Goal: Communication & Community: Share content

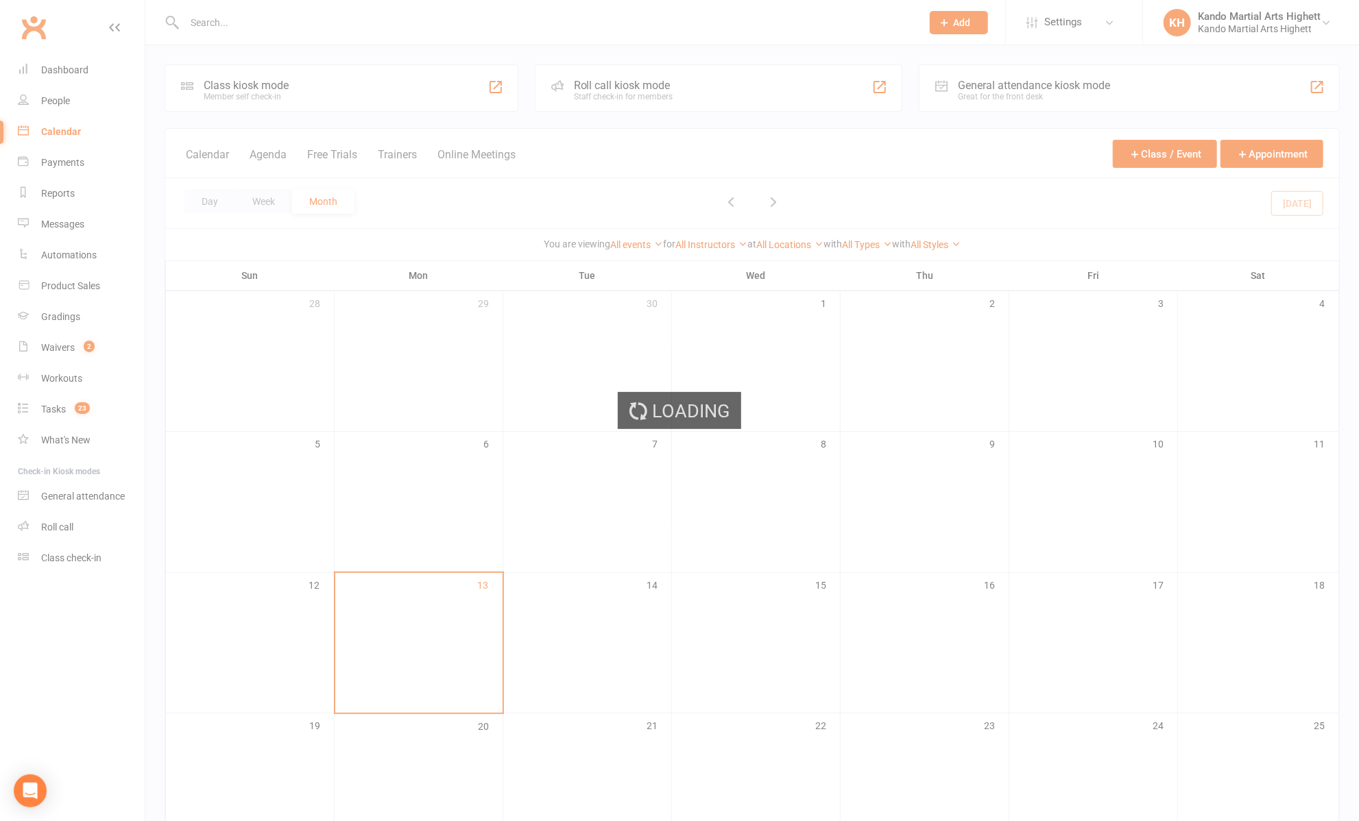
click at [73, 227] on div "Loading" at bounding box center [679, 410] width 1359 height 821
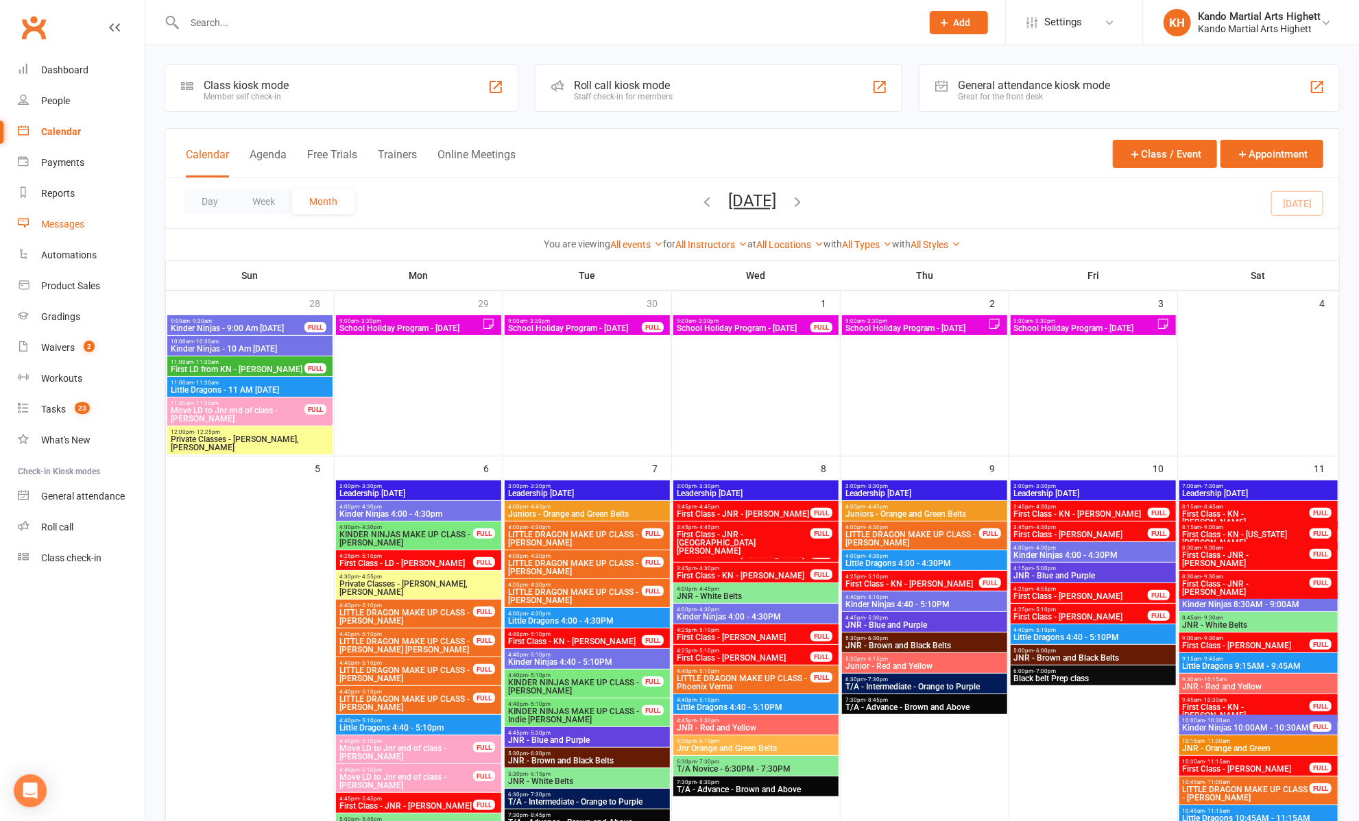
click at [62, 230] on div "Messages" at bounding box center [62, 224] width 43 height 11
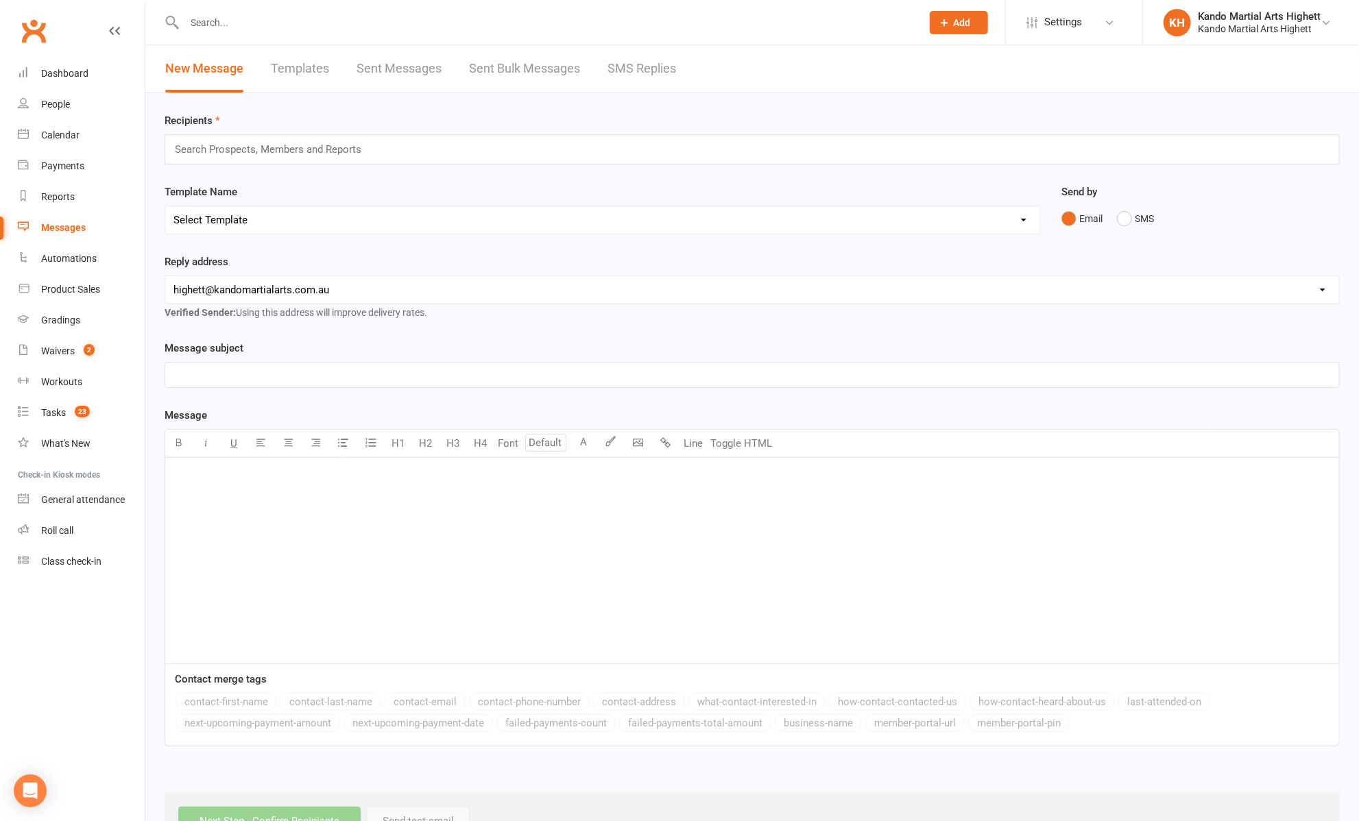
click at [472, 525] on div "﻿" at bounding box center [752, 561] width 1174 height 206
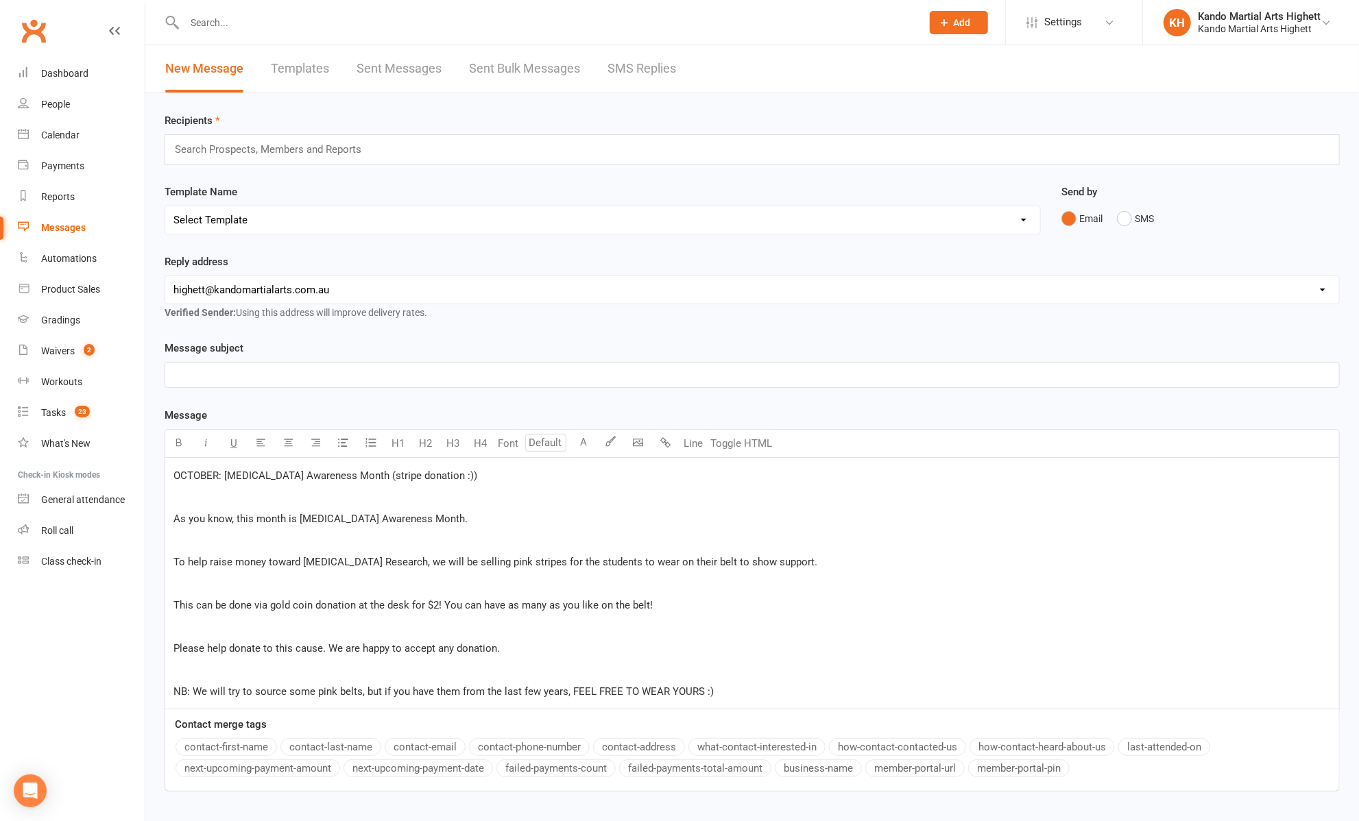
click at [357, 365] on div "﻿" at bounding box center [752, 375] width 1174 height 25
drag, startPoint x: 477, startPoint y: 472, endPoint x: 173, endPoint y: 442, distance: 305.2
click at [173, 442] on div "U H1 H2 H3 H4 Font A Line Toggle HTML OCTOBER: [MEDICAL_DATA] Awareness Month (…" at bounding box center [752, 569] width 1175 height 280
click at [263, 379] on p "Kando Highett:" at bounding box center [751, 375] width 1157 height 16
click at [226, 486] on div "﻿ ﻿ As you know, this month is [MEDICAL_DATA] Awareness Month. ﻿ To help raise …" at bounding box center [752, 583] width 1174 height 251
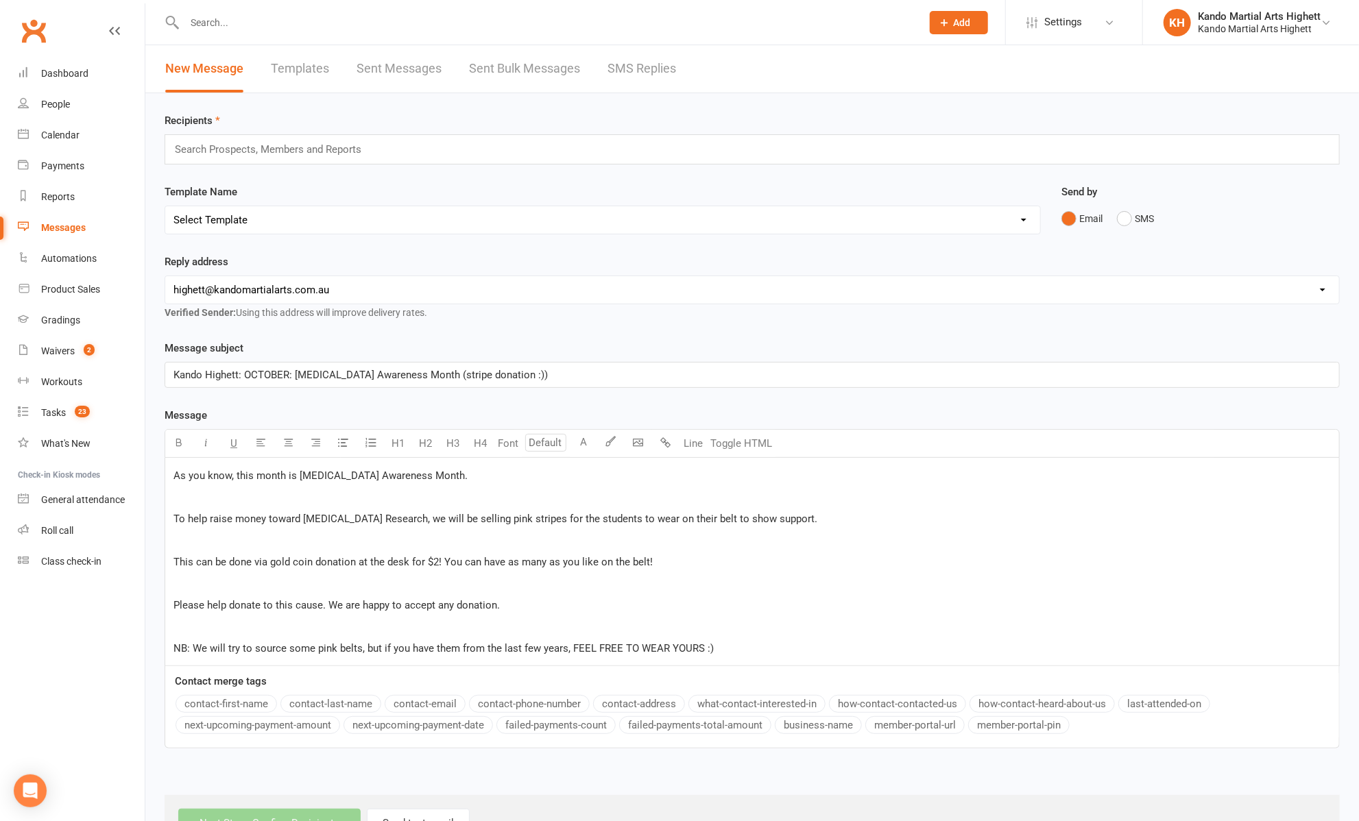
click at [276, 517] on span "To help raise money toward [MEDICAL_DATA] Research, we will be selling pink str…" at bounding box center [495, 519] width 644 height 12
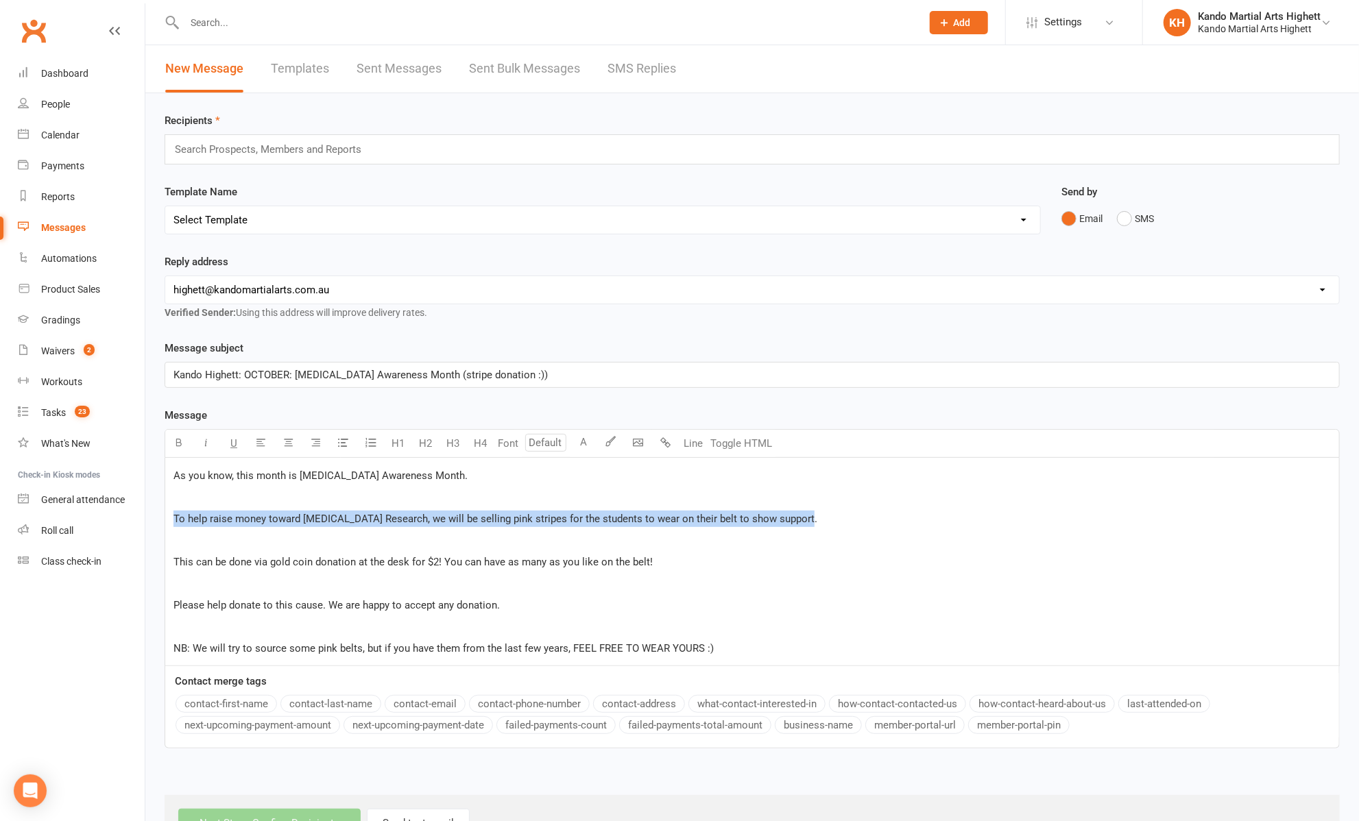
drag, startPoint x: 804, startPoint y: 521, endPoint x: 149, endPoint y: 514, distance: 654.8
click at [149, 514] on div "Recipients Search Prospects, Members and Reports Template Name Select Template …" at bounding box center [752, 472] width 1214 height 758
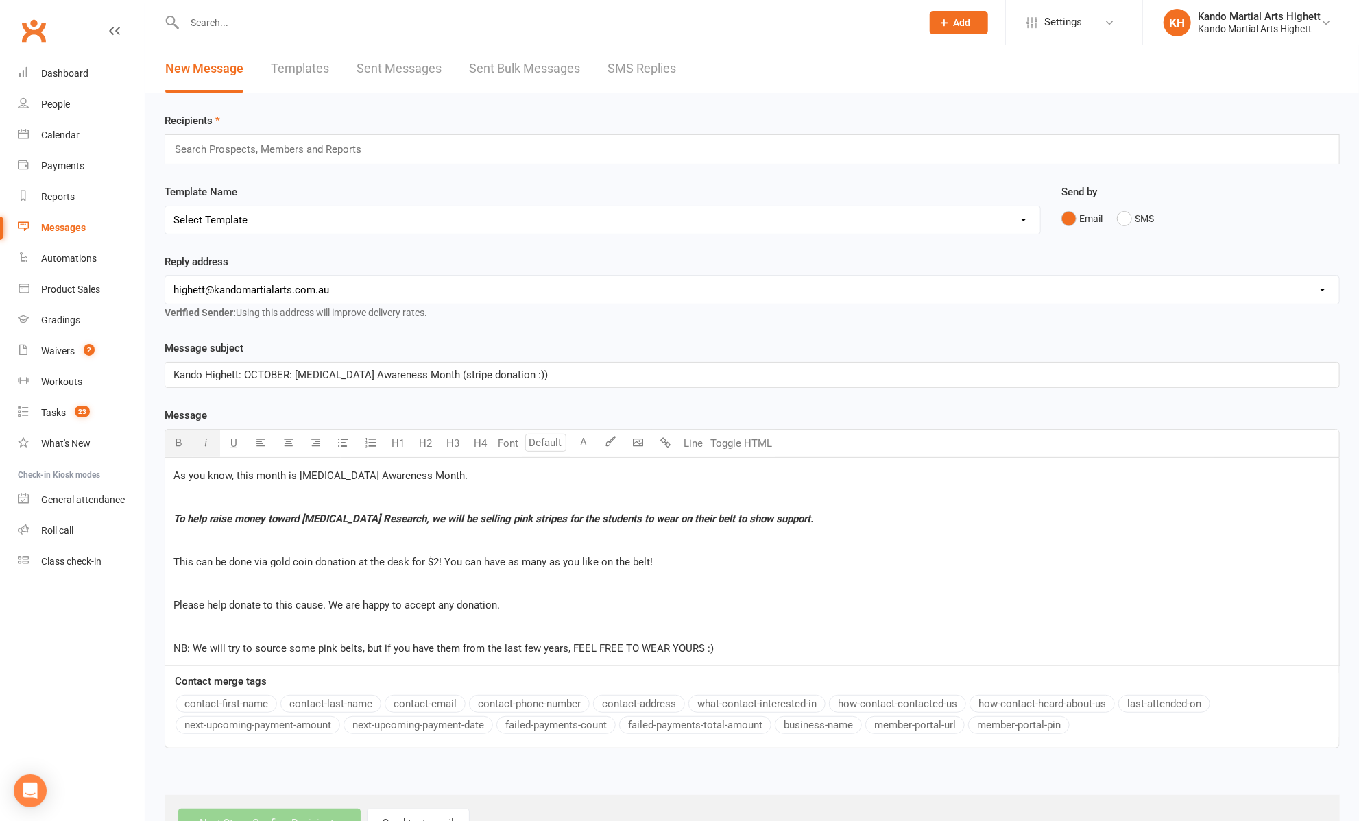
click at [191, 526] on div "As you know, this month is [MEDICAL_DATA] Awareness Month. ﻿ To help raise mone…" at bounding box center [752, 562] width 1174 height 208
click at [453, 550] on div "As you know, this month is [MEDICAL_DATA] Awareness Month. ﻿ To help raise mone…" at bounding box center [752, 562] width 1174 height 208
click at [671, 560] on p "This can be done via gold coin donation at the desk for $2! You can have as man…" at bounding box center [751, 562] width 1157 height 16
click at [446, 546] on div "As you know, this month is [MEDICAL_DATA] Awareness Month. ﻿ To help raise mone…" at bounding box center [752, 562] width 1174 height 208
click at [661, 562] on p "This can be done via gold coin donation at the desk for $2! You can have as man…" at bounding box center [751, 562] width 1157 height 16
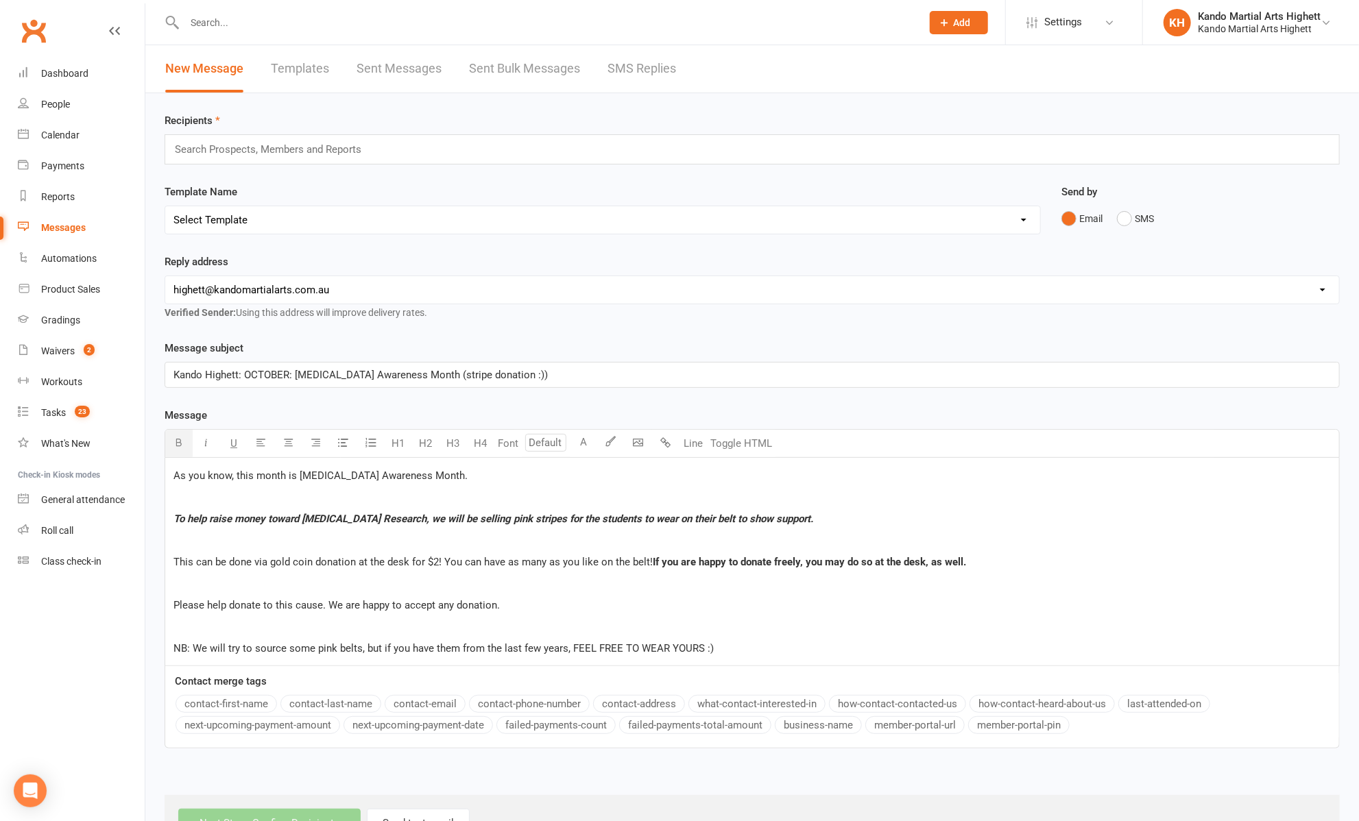
click at [518, 642] on span "NB: We will try to source some pink belts, but if you have them from the last f…" at bounding box center [443, 648] width 540 height 12
click at [737, 644] on p "NB: We will try to source some pink belts, but if you have them from the last f…" at bounding box center [751, 648] width 1157 height 16
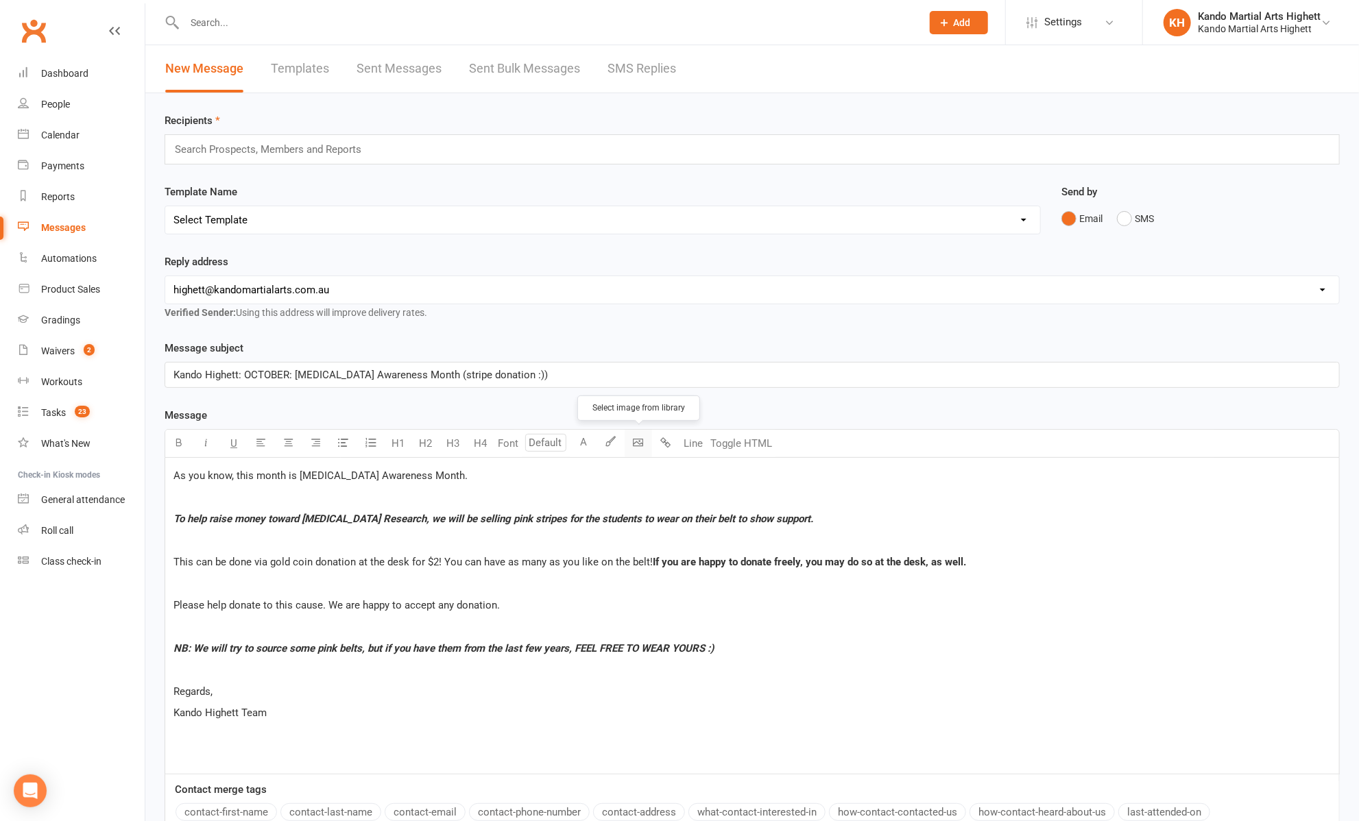
click at [630, 442] on body "Prospect Member Non-attending contact Class / event Appointment Grading event T…" at bounding box center [679, 481] width 1359 height 957
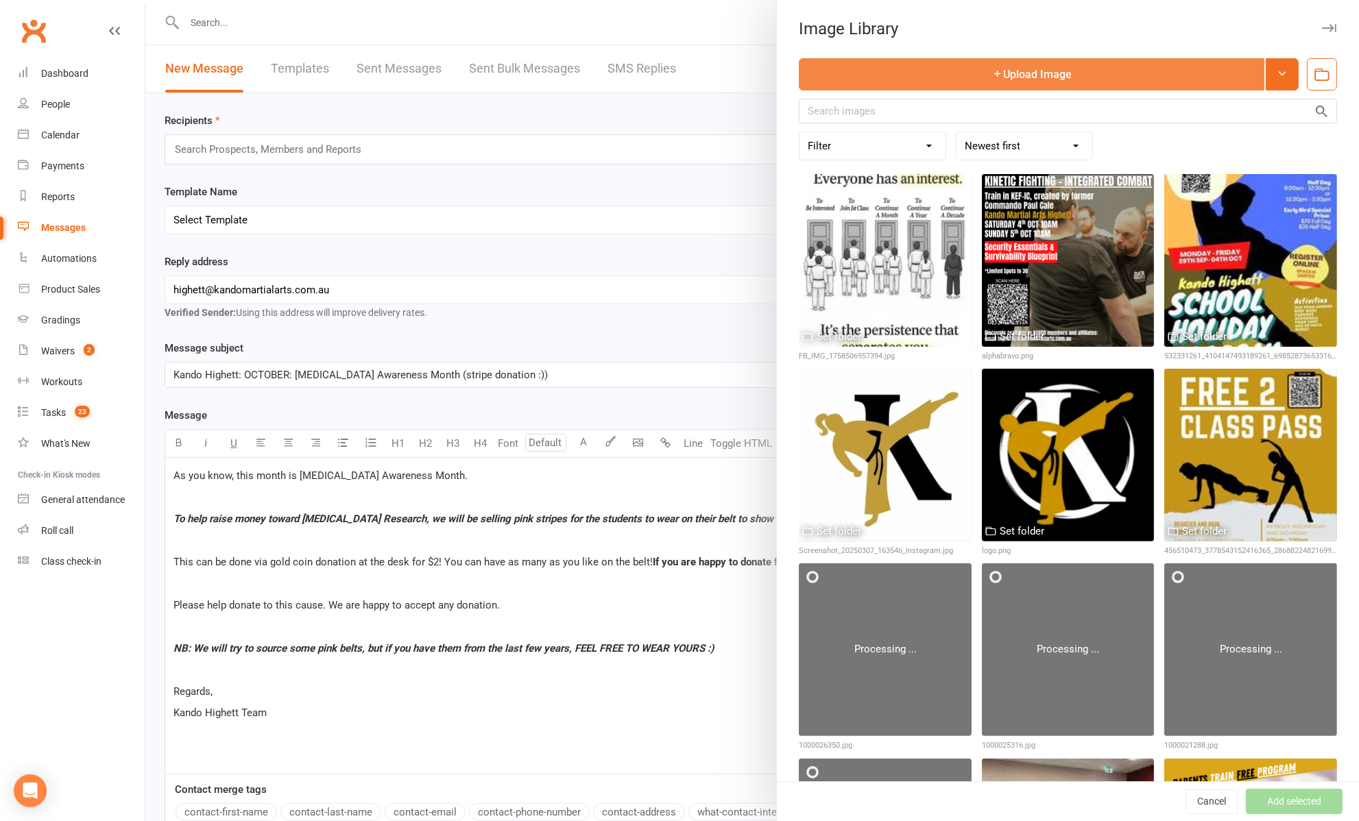
click at [875, 80] on button "Upload Image" at bounding box center [1032, 74] width 466 height 32
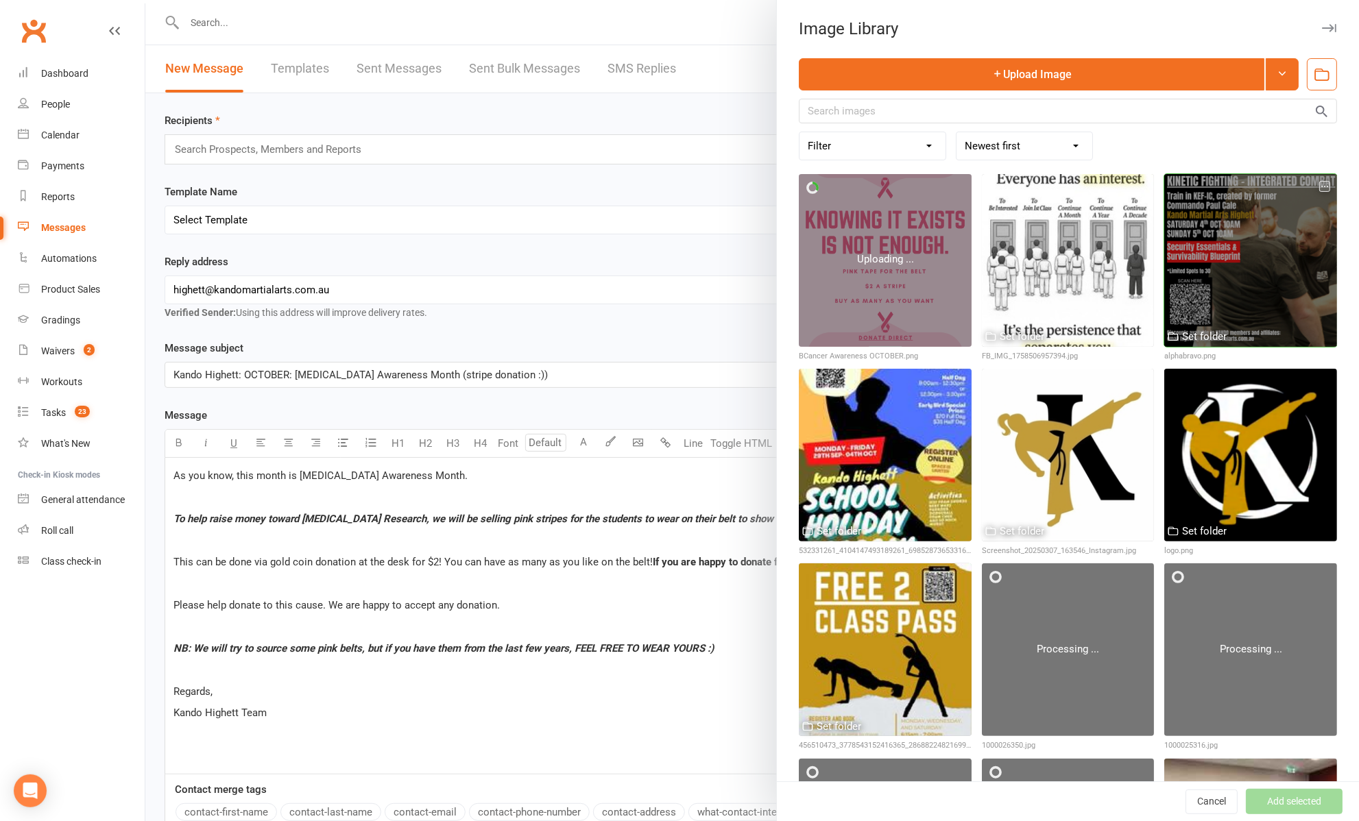
click at [1320, 184] on icon "button" at bounding box center [1325, 187] width 10 height 10
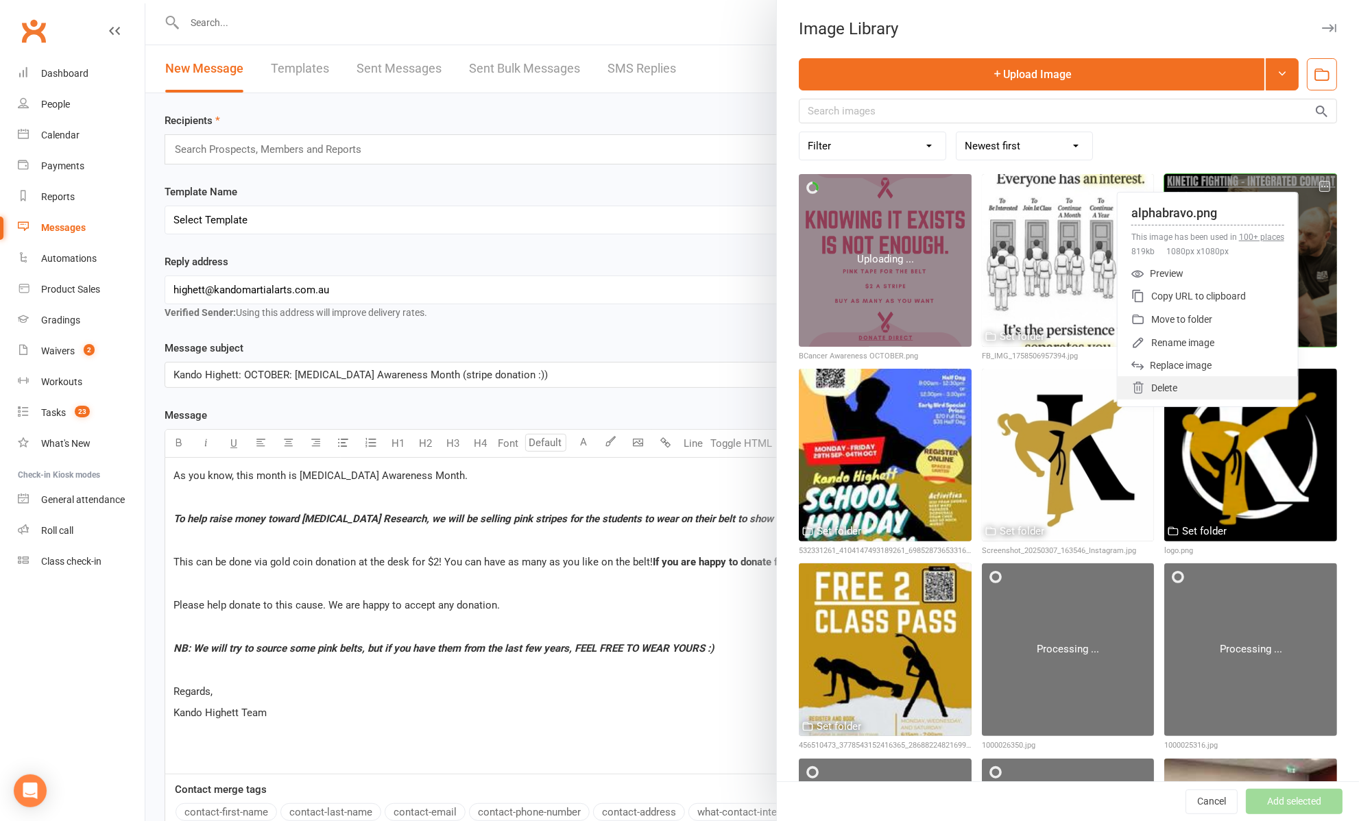
click at [1190, 382] on div "Delete" at bounding box center [1208, 387] width 180 height 23
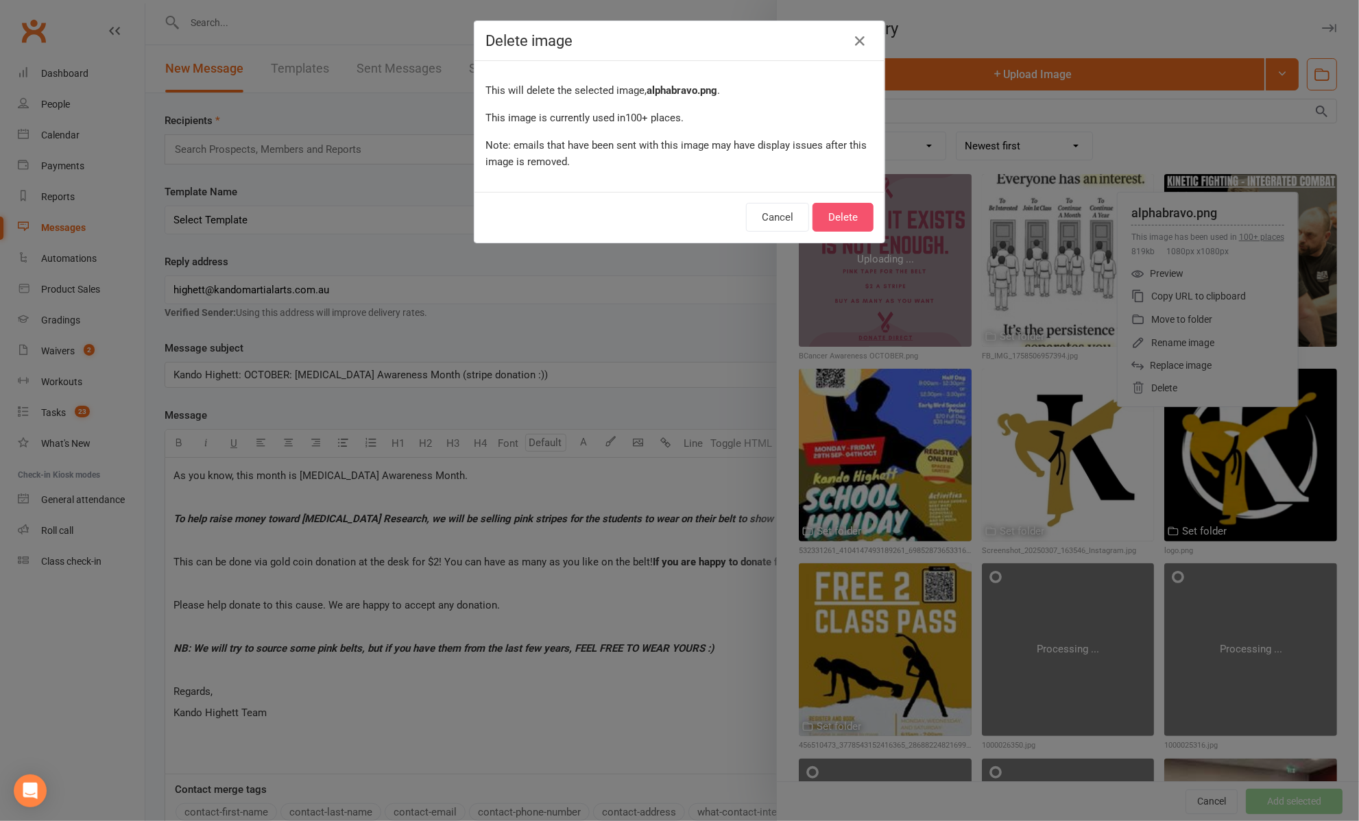
click at [824, 220] on button "Delete" at bounding box center [843, 217] width 61 height 29
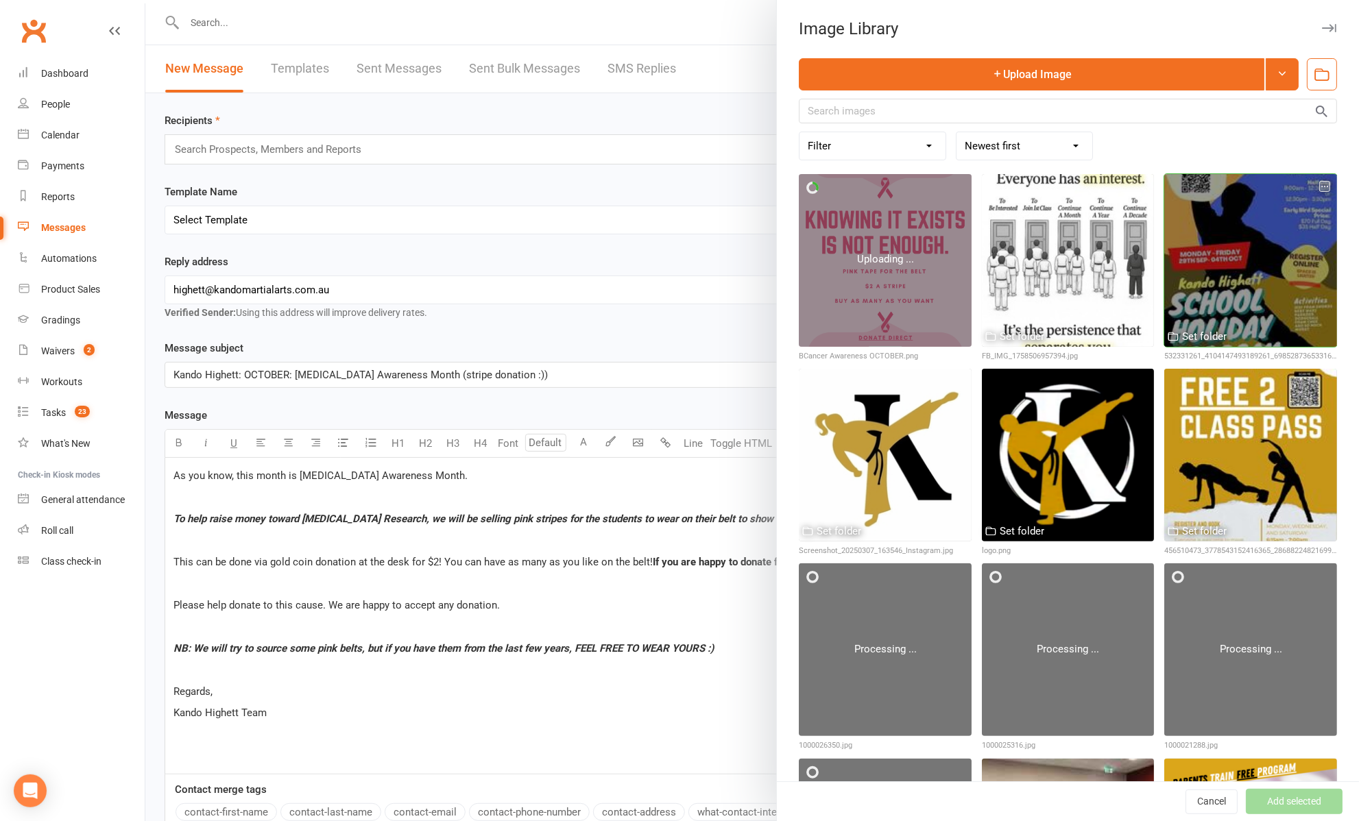
click at [1320, 187] on icon "button" at bounding box center [1325, 187] width 10 height 10
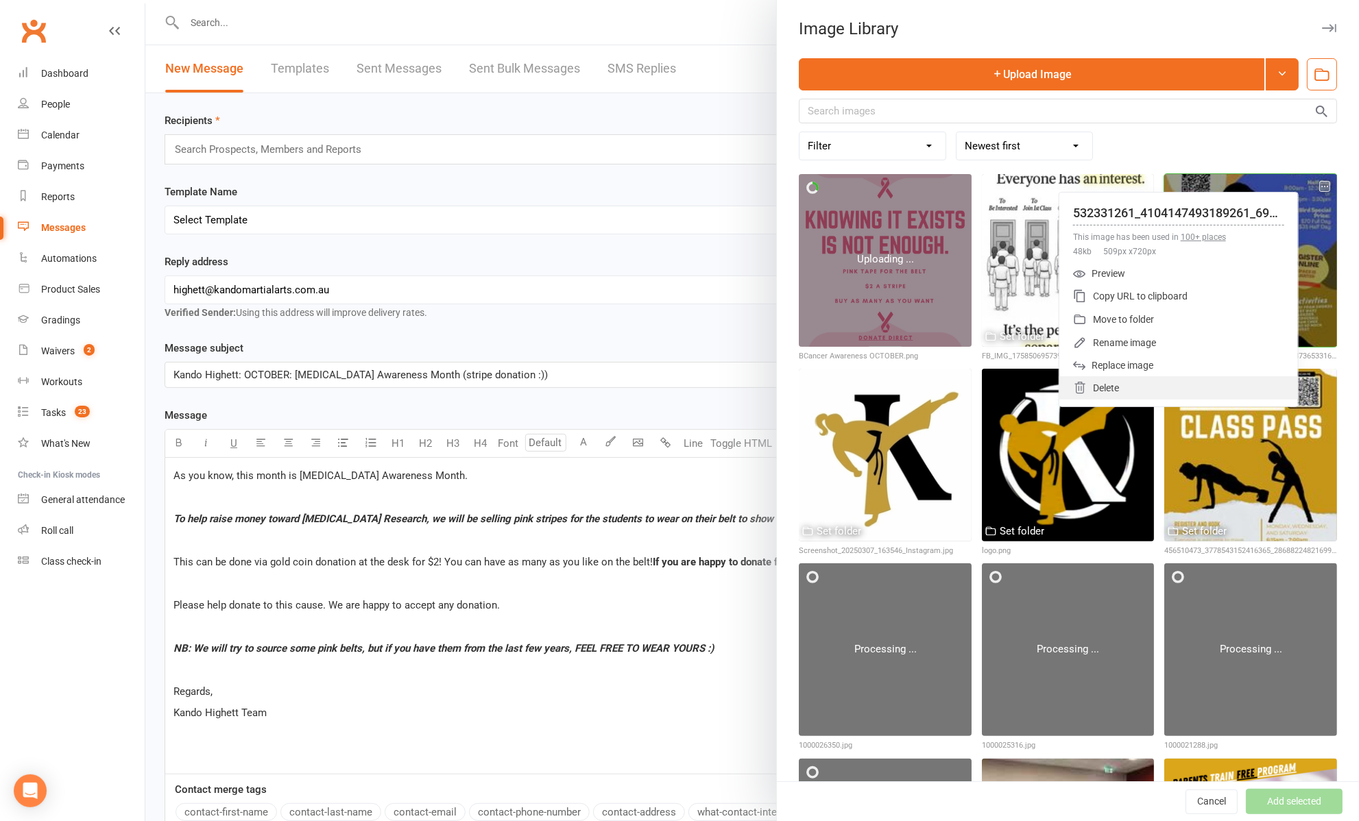
click at [1124, 381] on div "Delete" at bounding box center [1178, 387] width 239 height 23
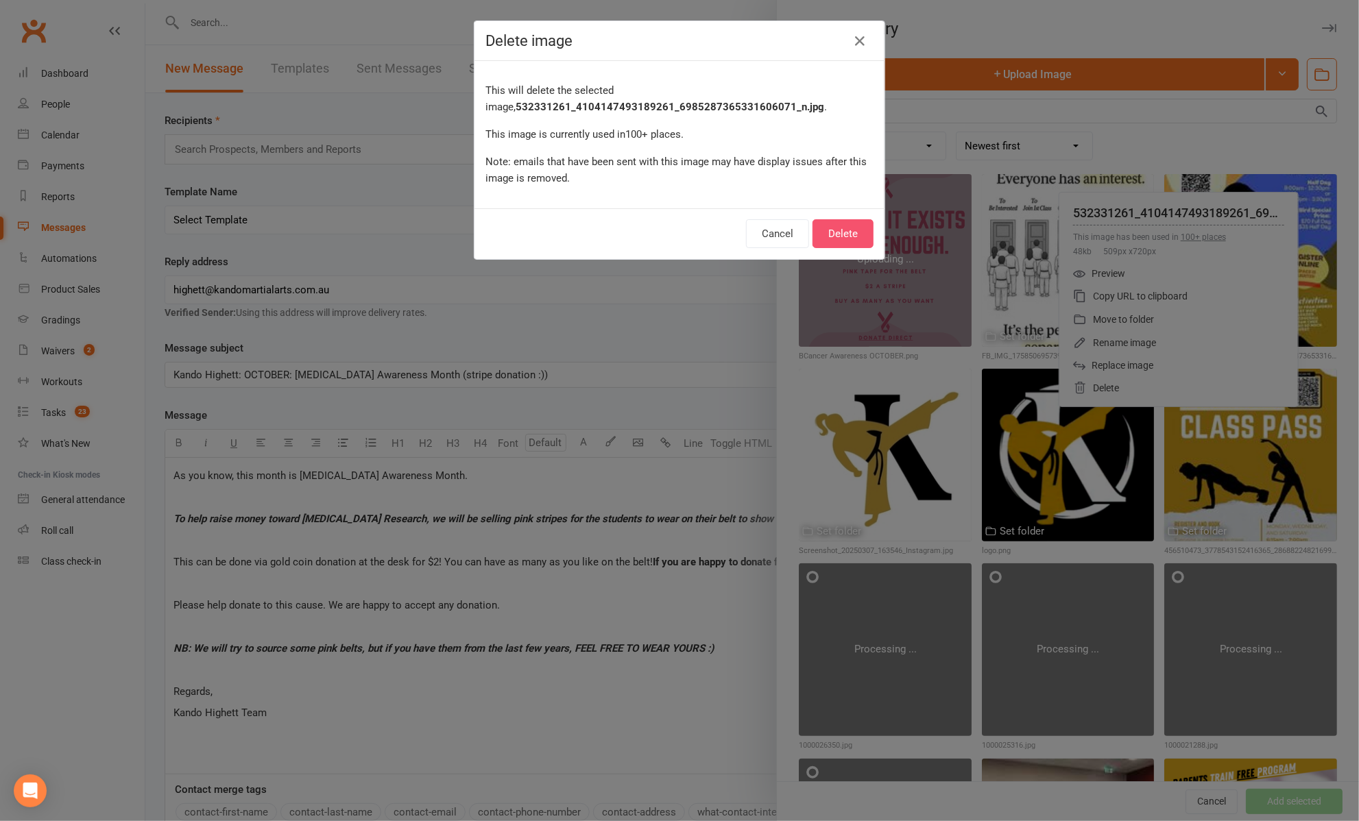
click at [841, 232] on button "Delete" at bounding box center [843, 233] width 61 height 29
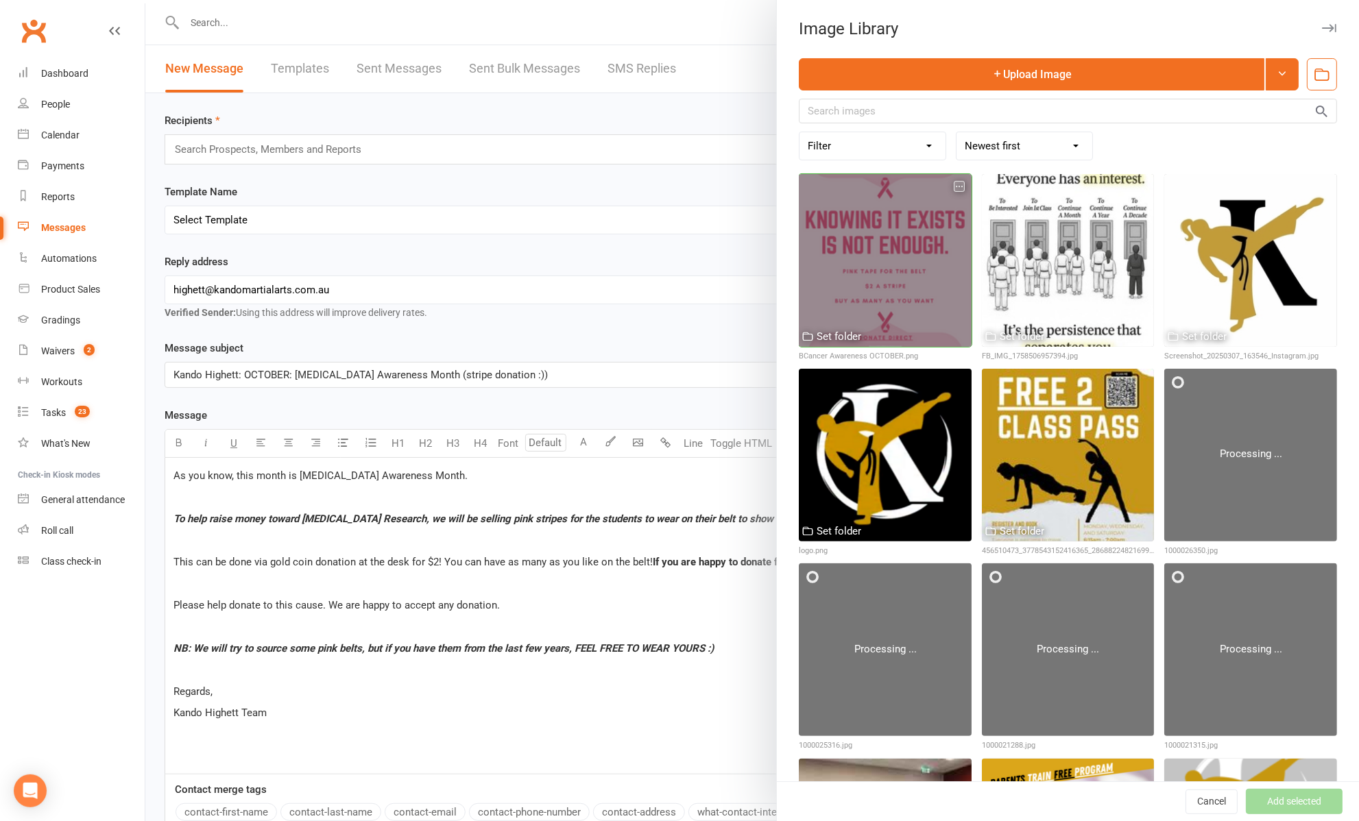
click at [849, 237] on div at bounding box center [885, 260] width 173 height 173
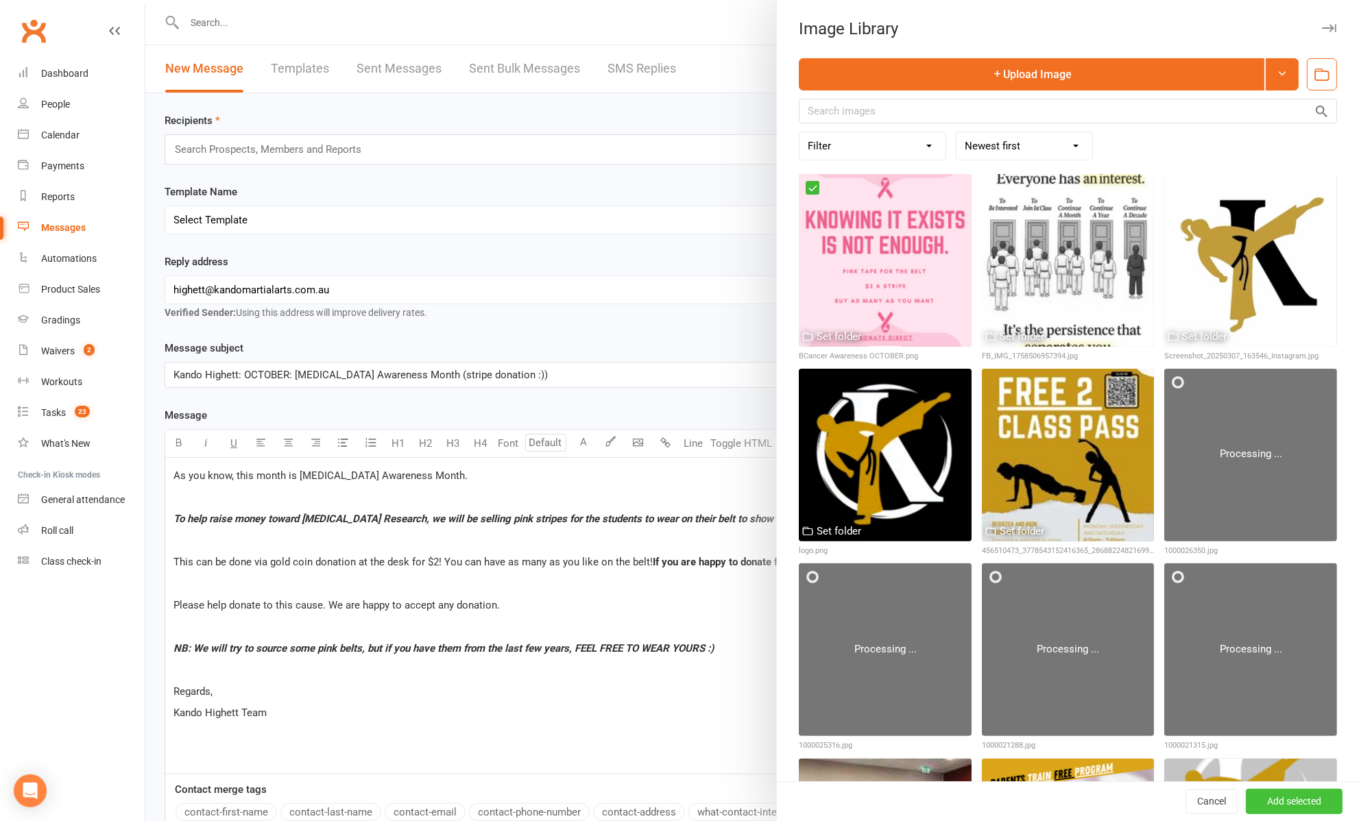
click at [1246, 802] on button "Add selected" at bounding box center [1294, 802] width 97 height 25
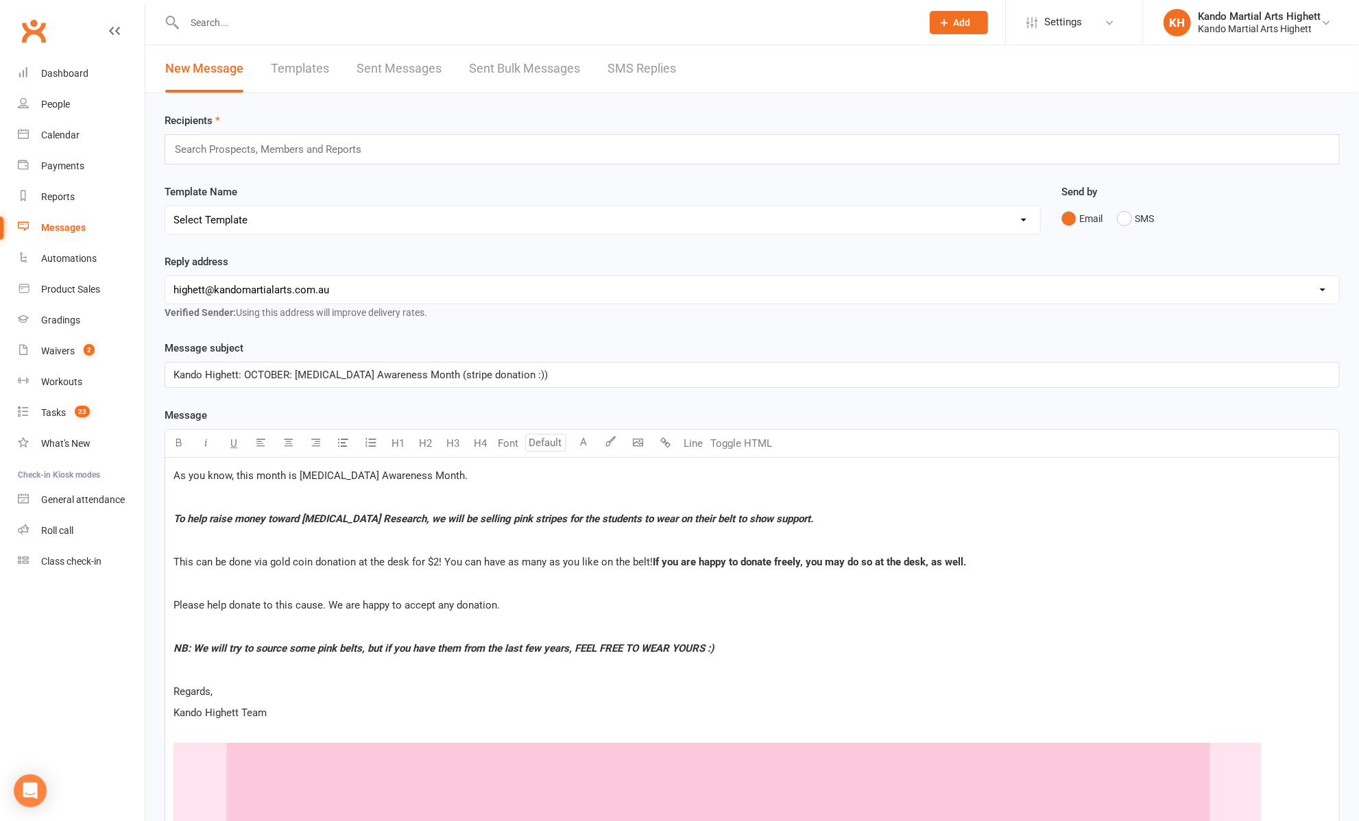
click at [647, 690] on p "Regards," at bounding box center [751, 692] width 1157 height 16
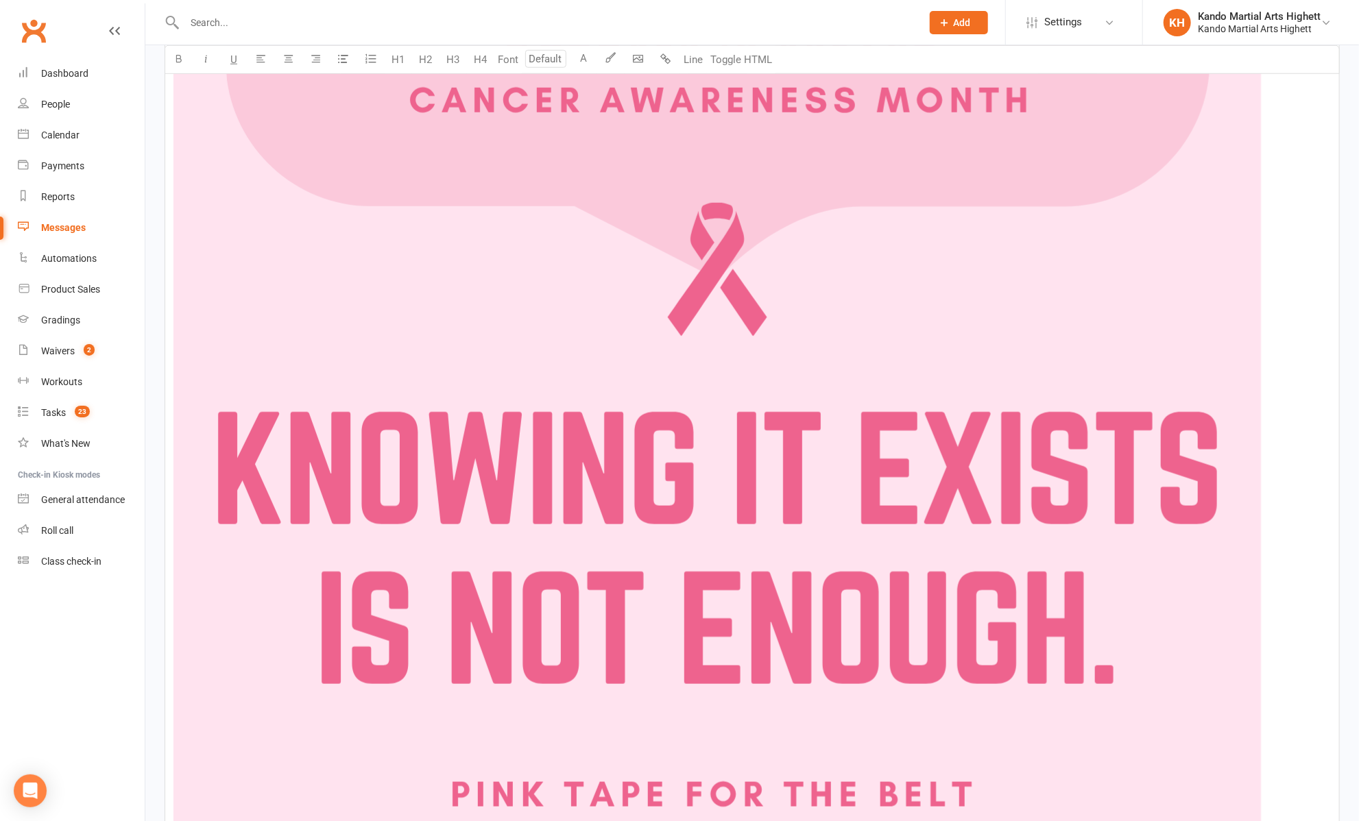
click at [1061, 396] on img at bounding box center [717, 725] width 1088 height 1539
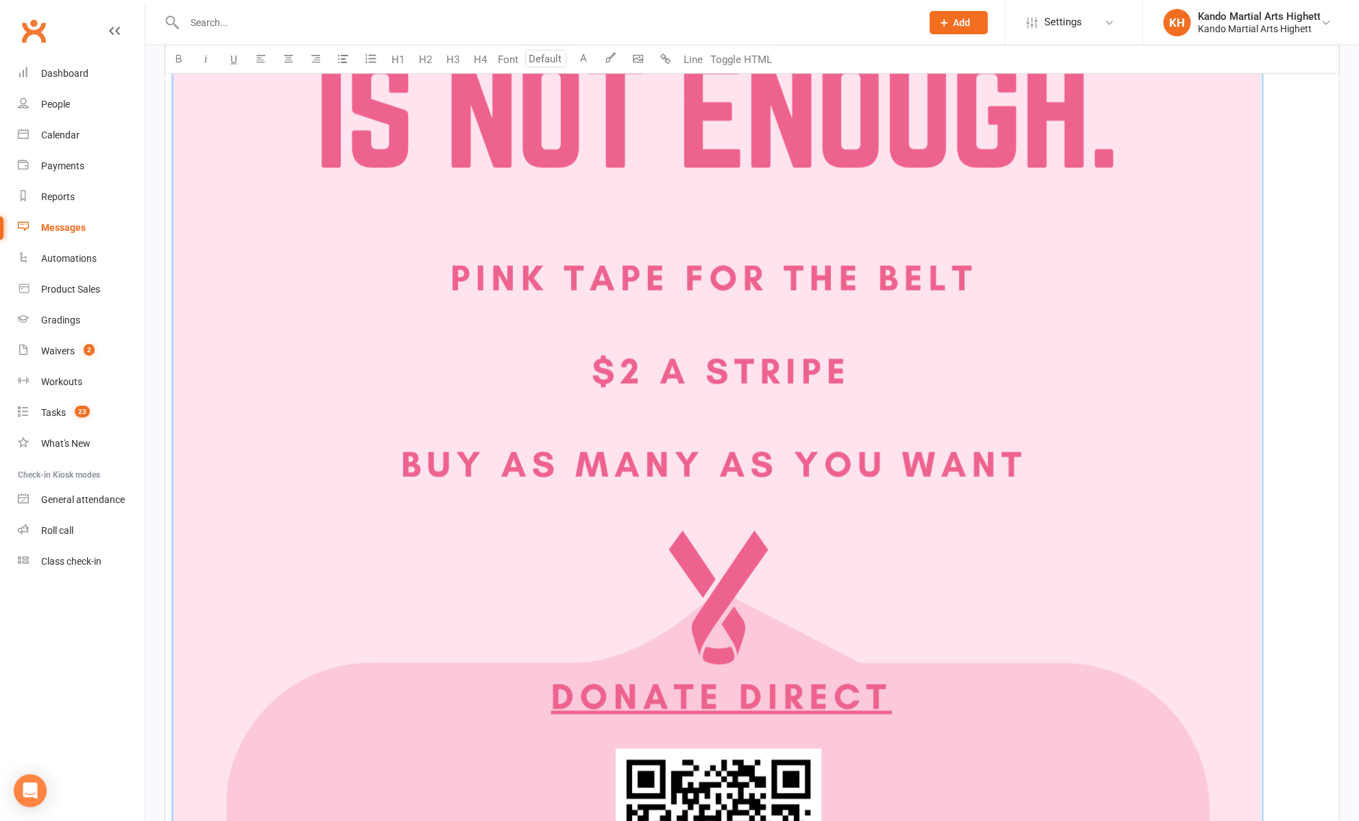
scroll to position [1716, 0]
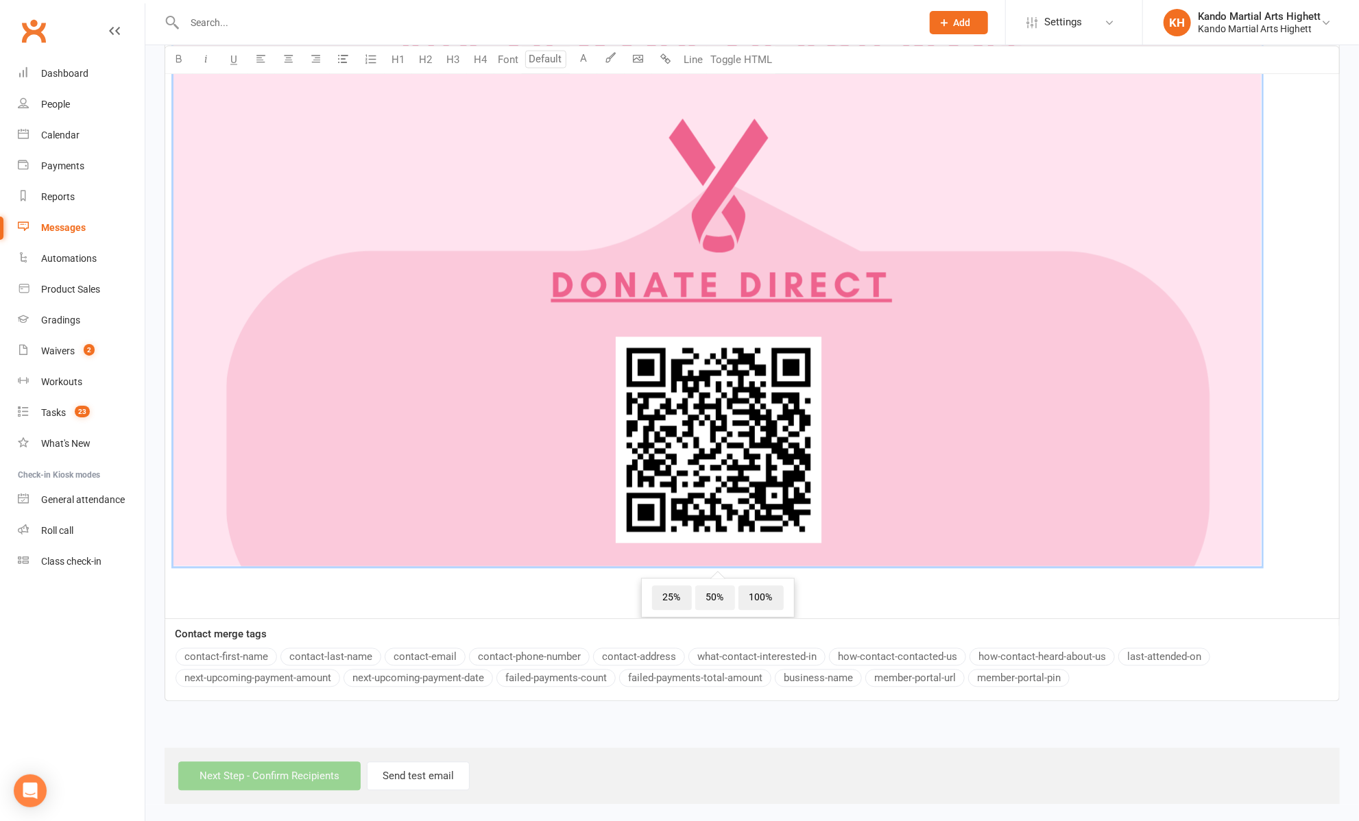
click at [711, 596] on span "50%" at bounding box center [715, 598] width 40 height 25
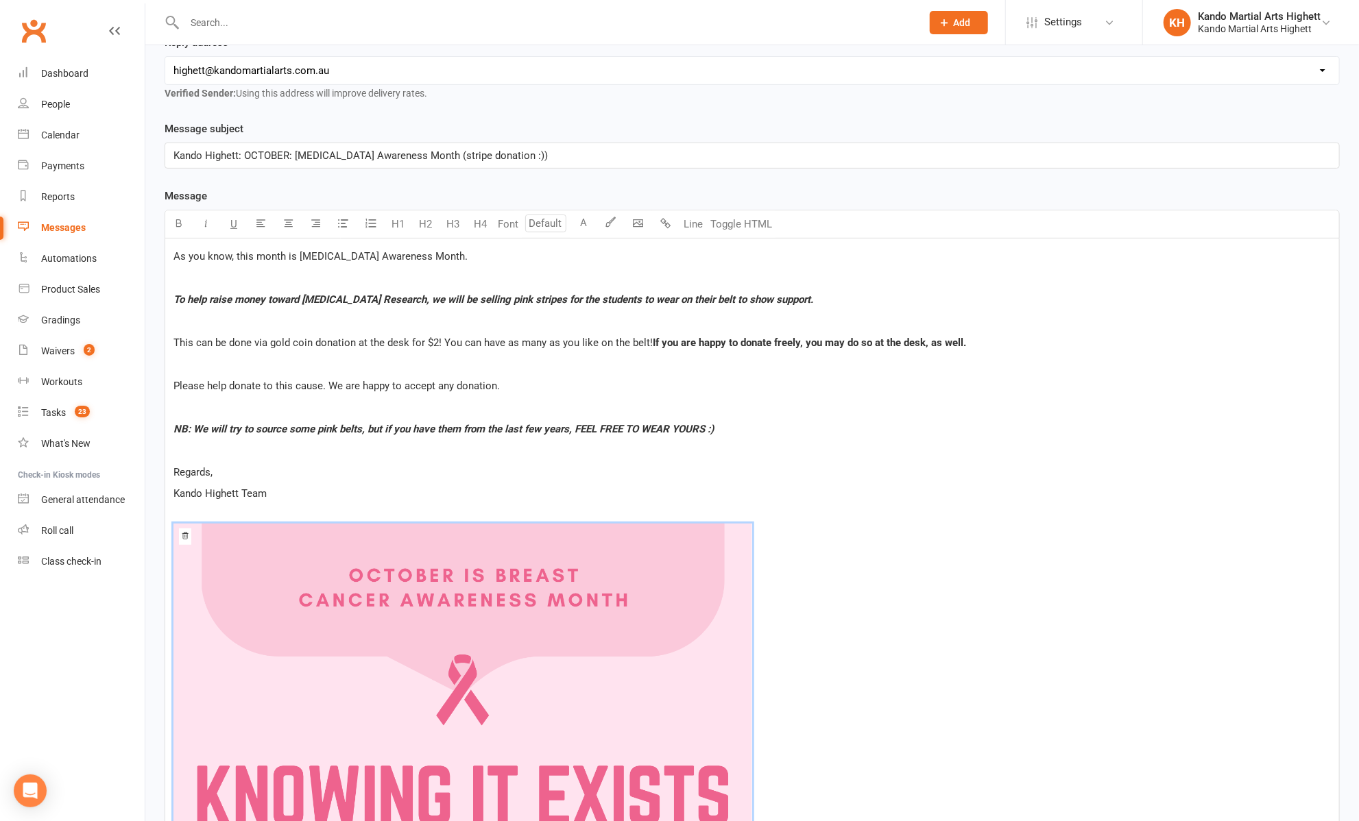
scroll to position [0, 0]
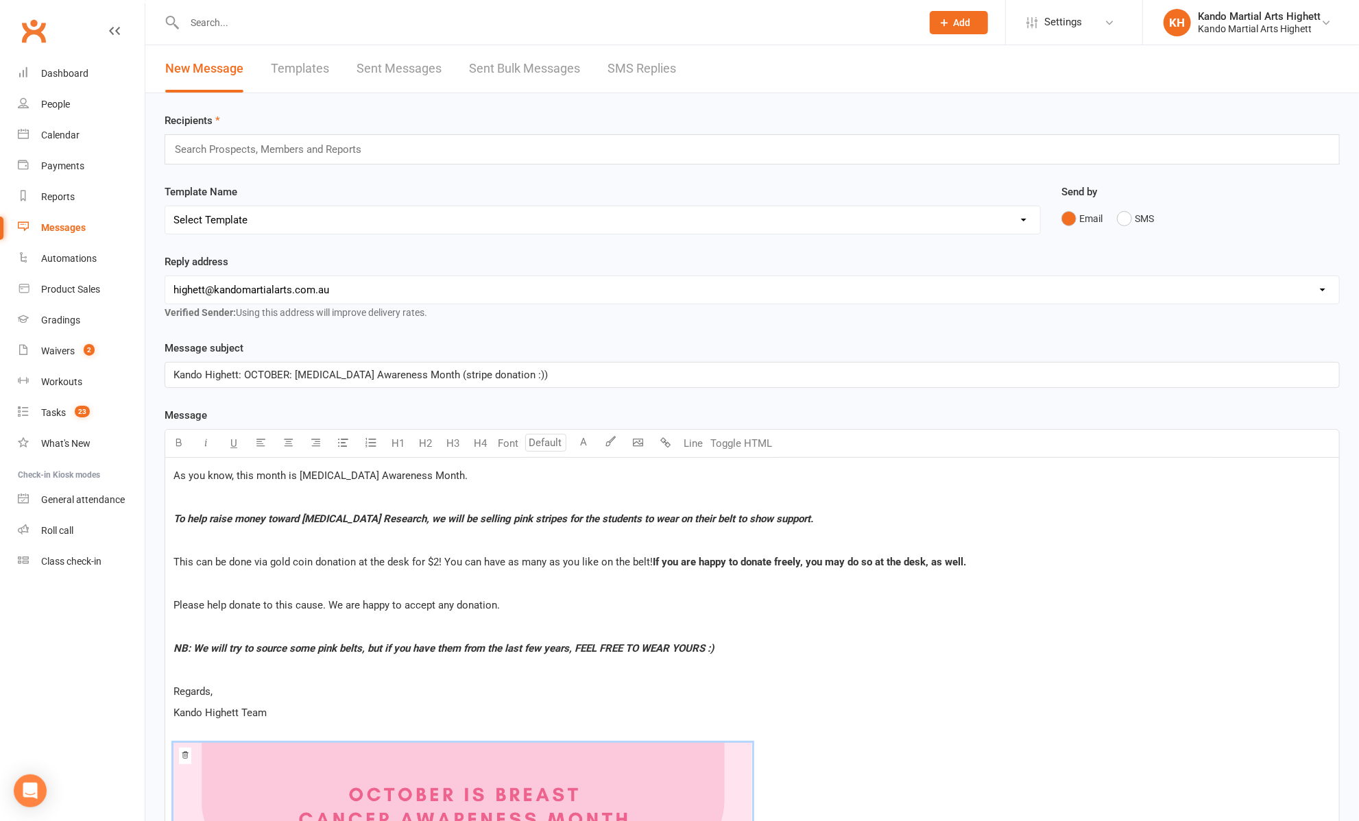
click at [598, 159] on div "Search Prospects, Members and Reports" at bounding box center [752, 149] width 1175 height 30
type input "a"
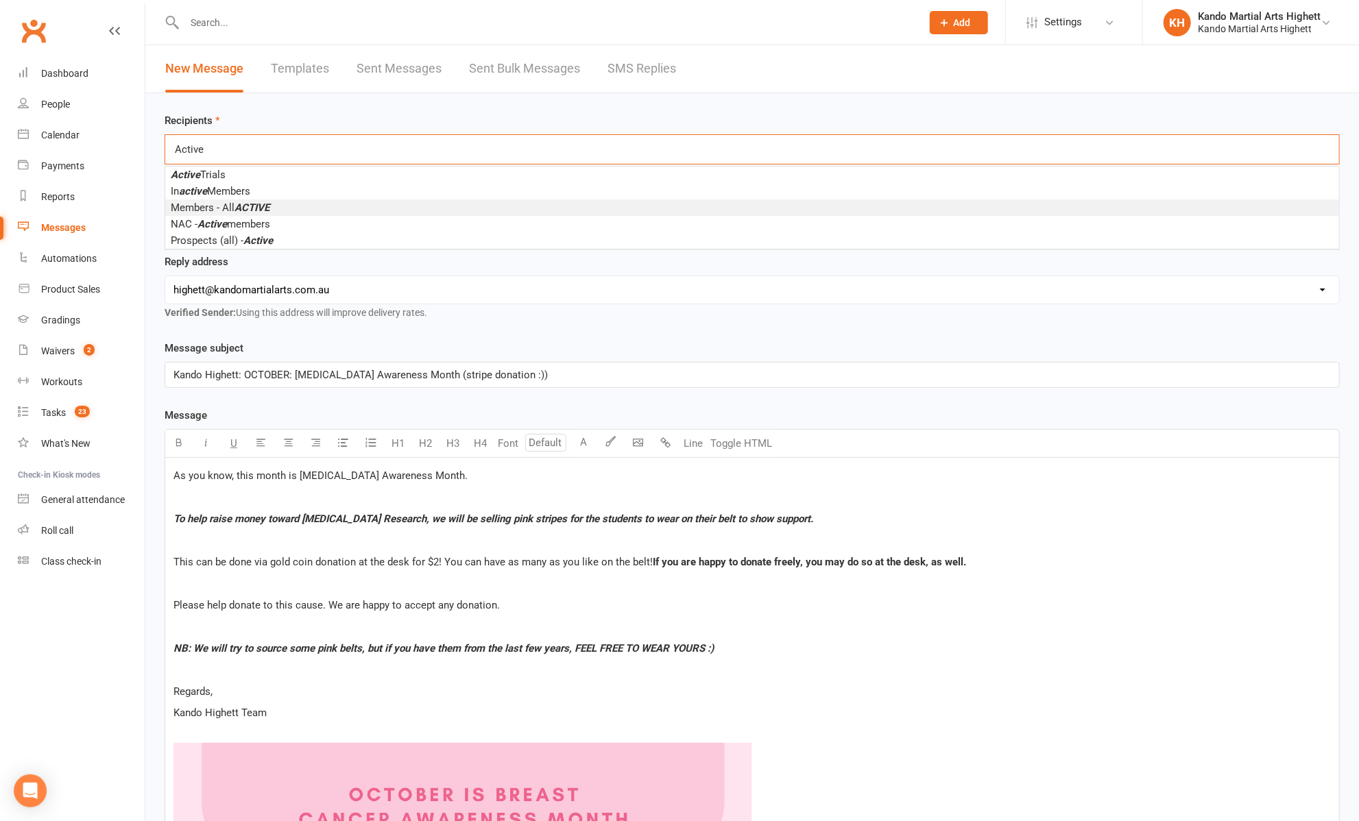
type input "Active"
click at [365, 203] on li "Members - All ACTIVE" at bounding box center [752, 208] width 1174 height 16
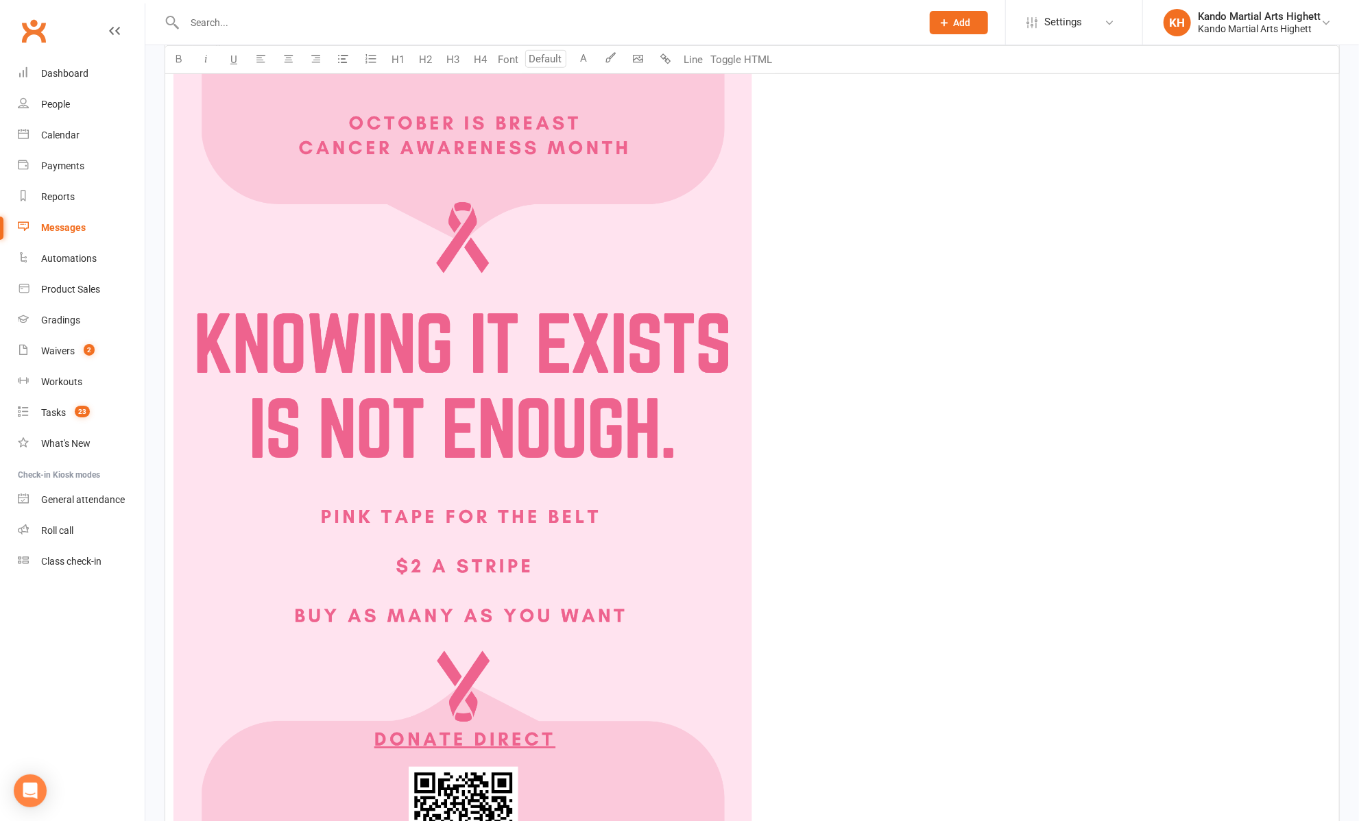
scroll to position [1000, 0]
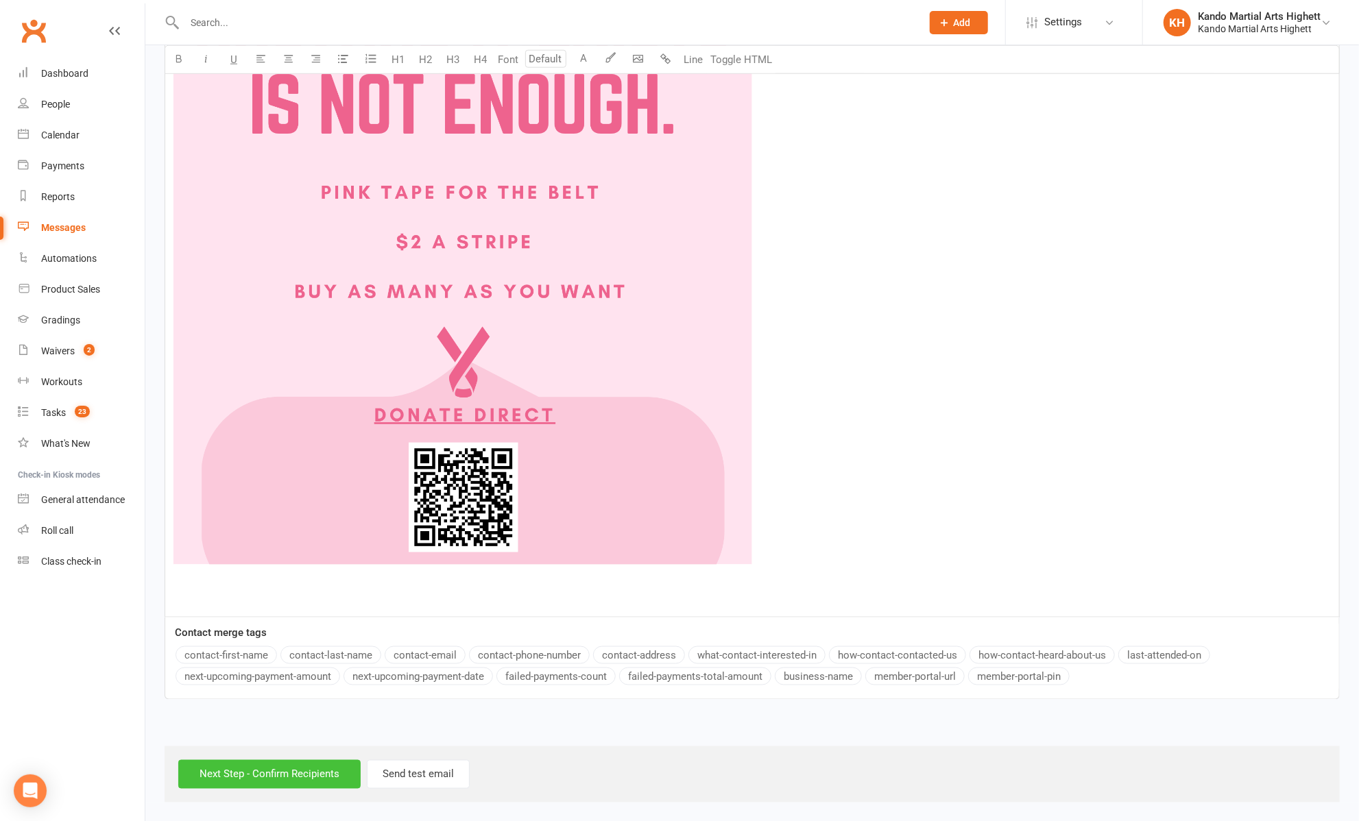
click at [246, 780] on input "Next Step - Confirm Recipients" at bounding box center [269, 774] width 182 height 29
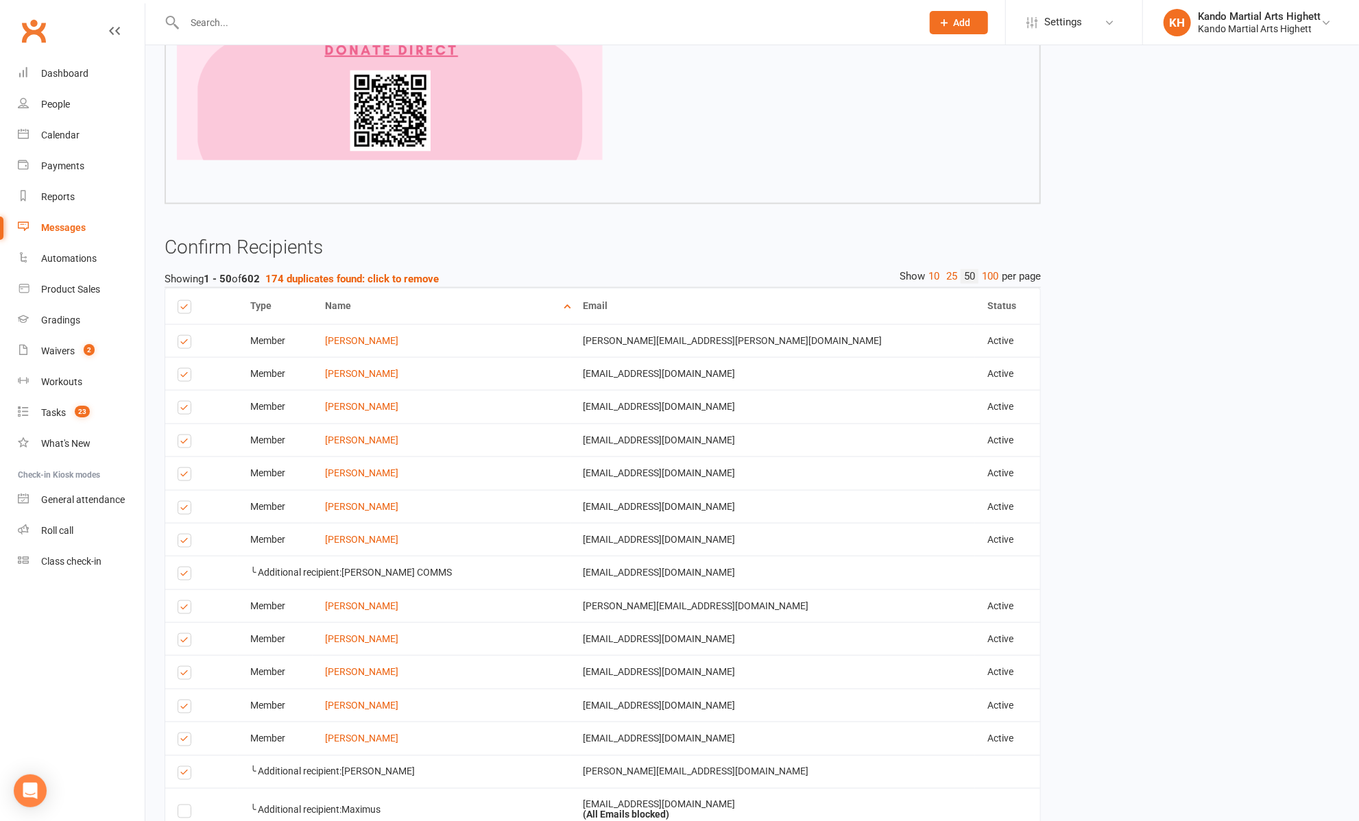
scroll to position [1015, 0]
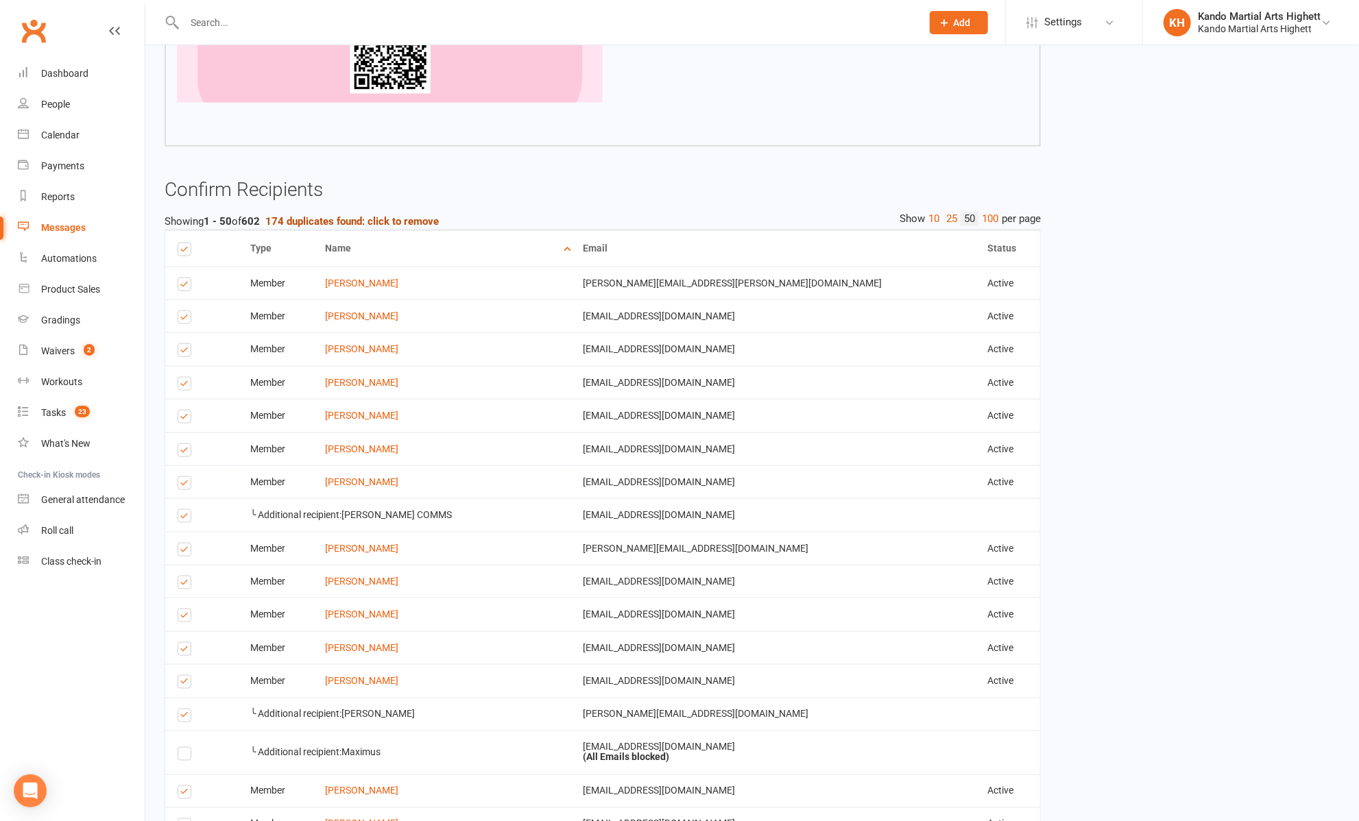
click at [310, 218] on strong "174 duplicates found: click to remove" at bounding box center [351, 221] width 173 height 12
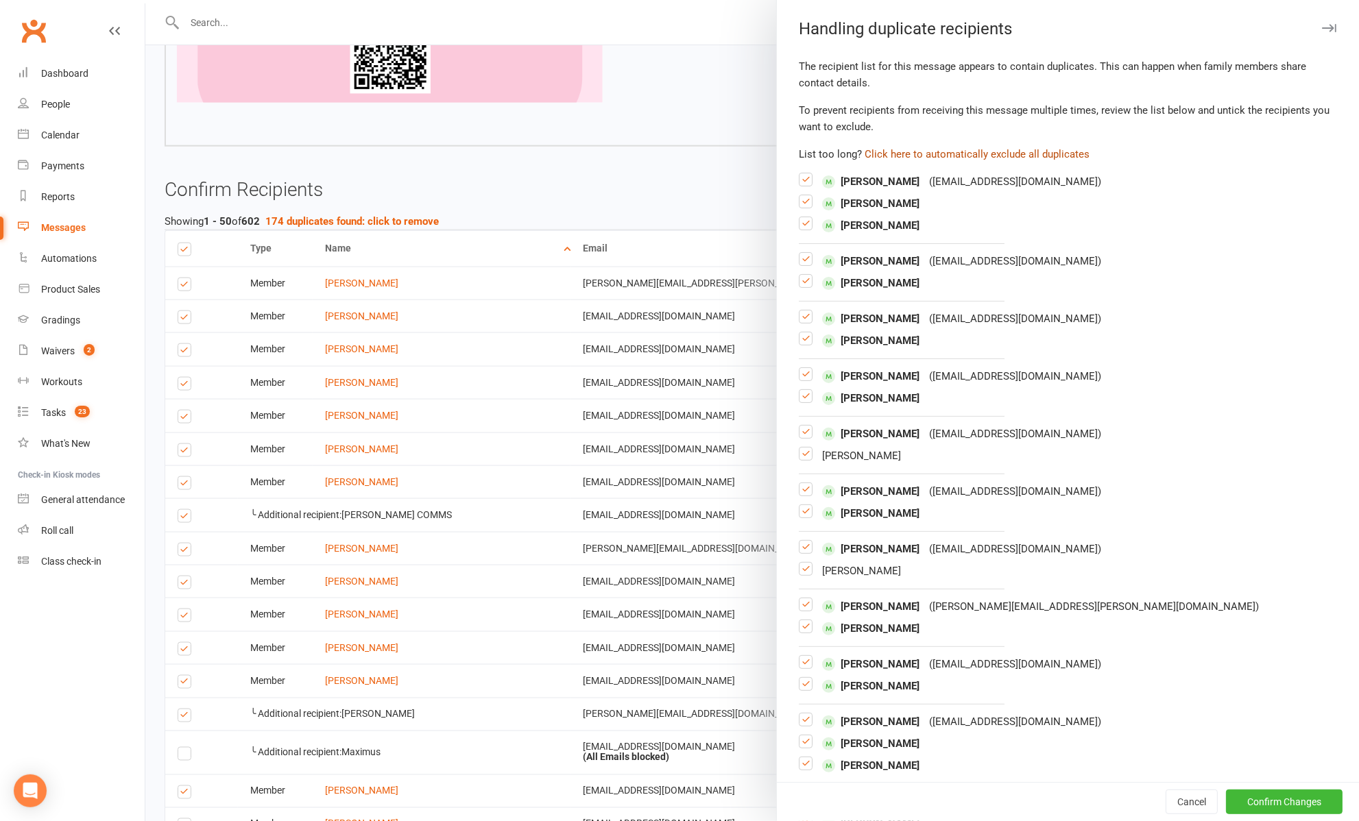
click at [1022, 154] on button "Click here to automatically exclude all duplicates" at bounding box center [977, 154] width 225 height 16
click at [1267, 793] on button "Confirm Changes" at bounding box center [1284, 802] width 117 height 25
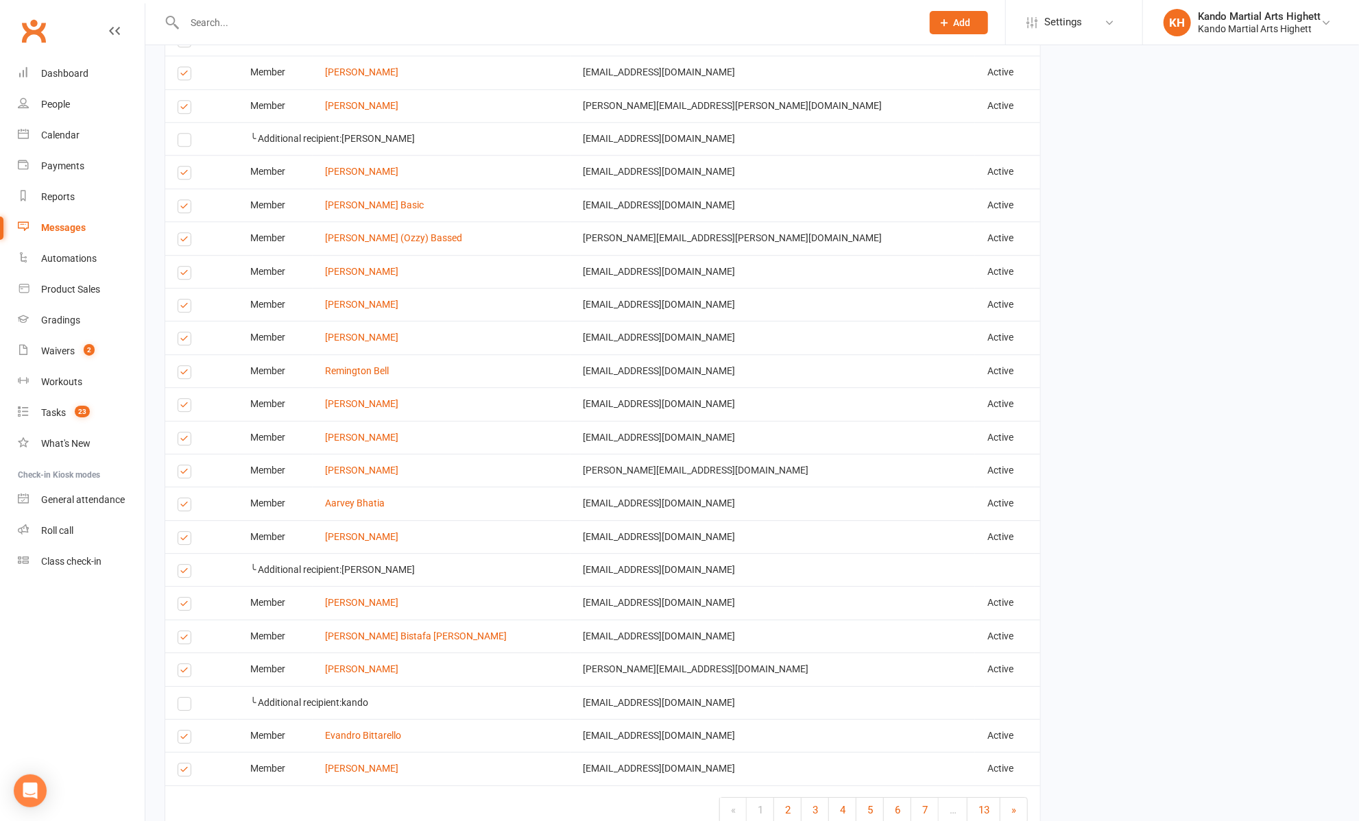
scroll to position [2457, 0]
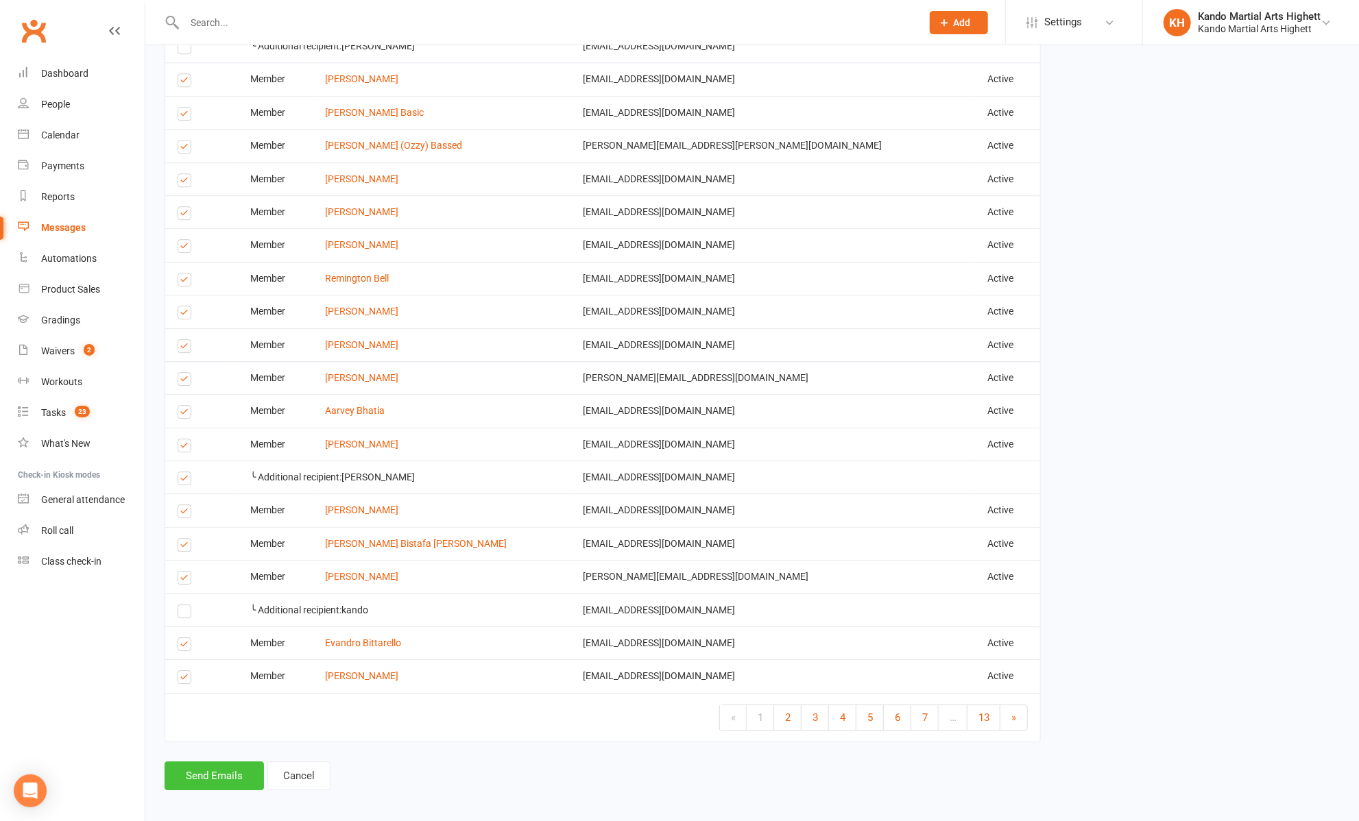
click at [200, 763] on button "Send Emails" at bounding box center [214, 776] width 99 height 29
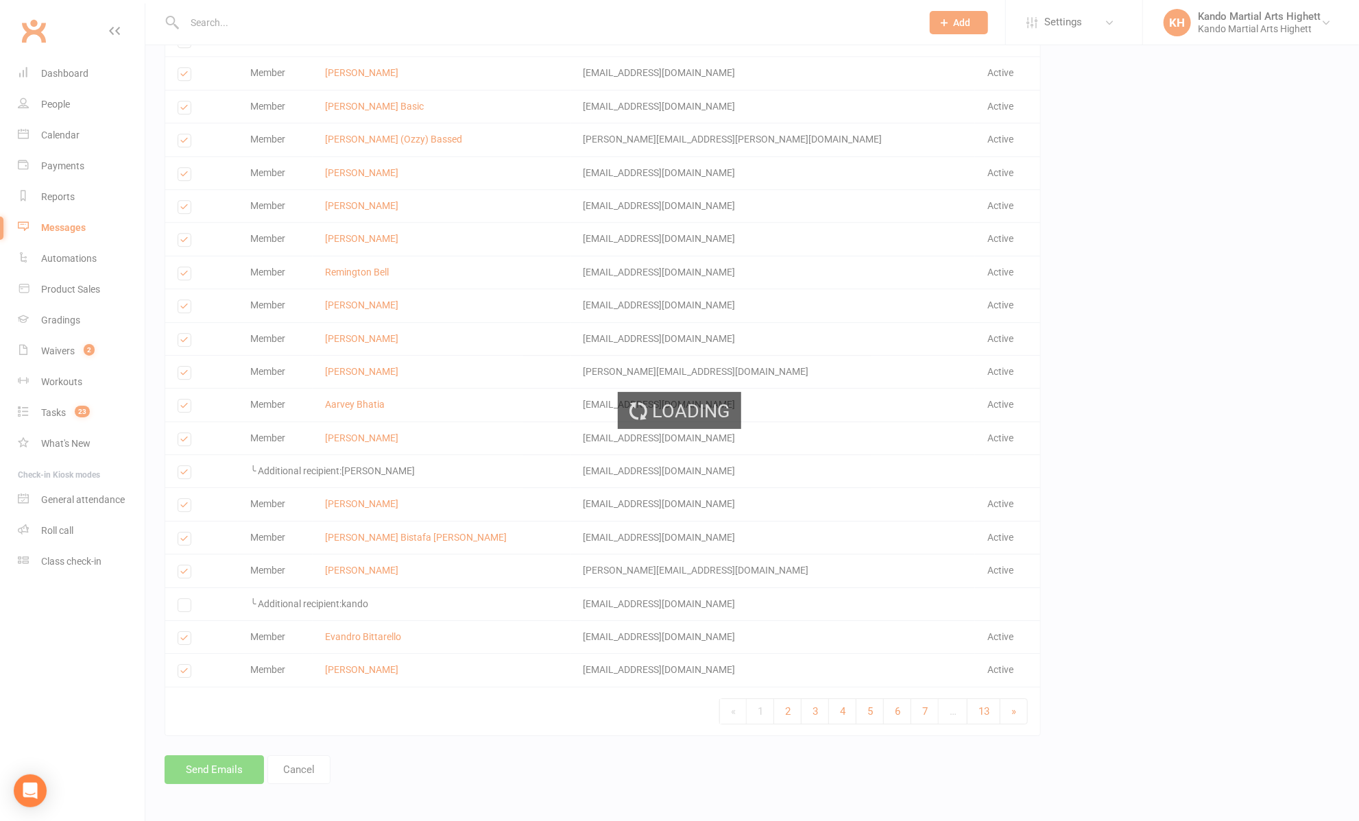
scroll to position [2450, 0]
